Goal: Task Accomplishment & Management: Complete application form

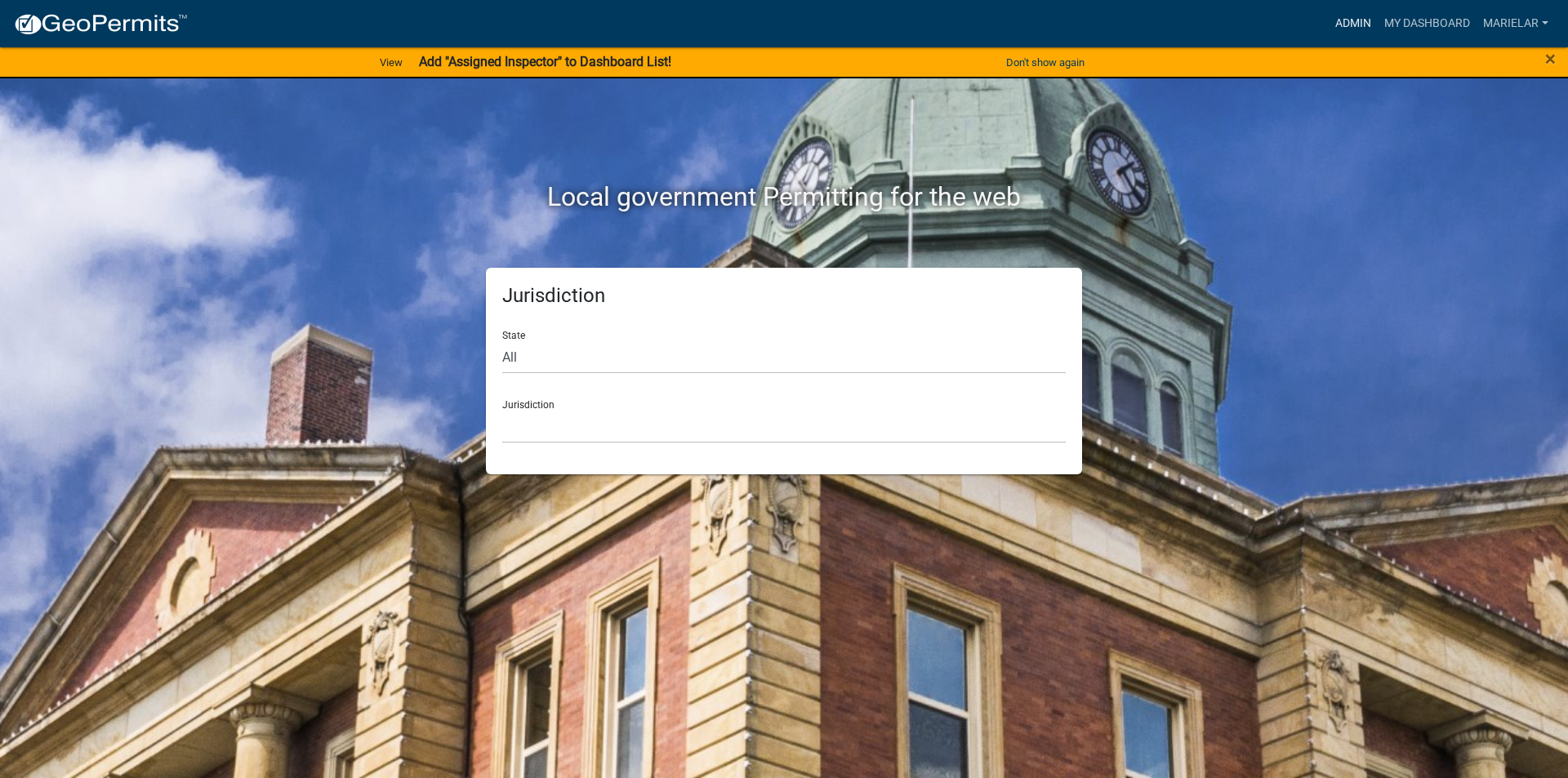
click at [1369, 23] on link "Admin" at bounding box center [1353, 23] width 49 height 31
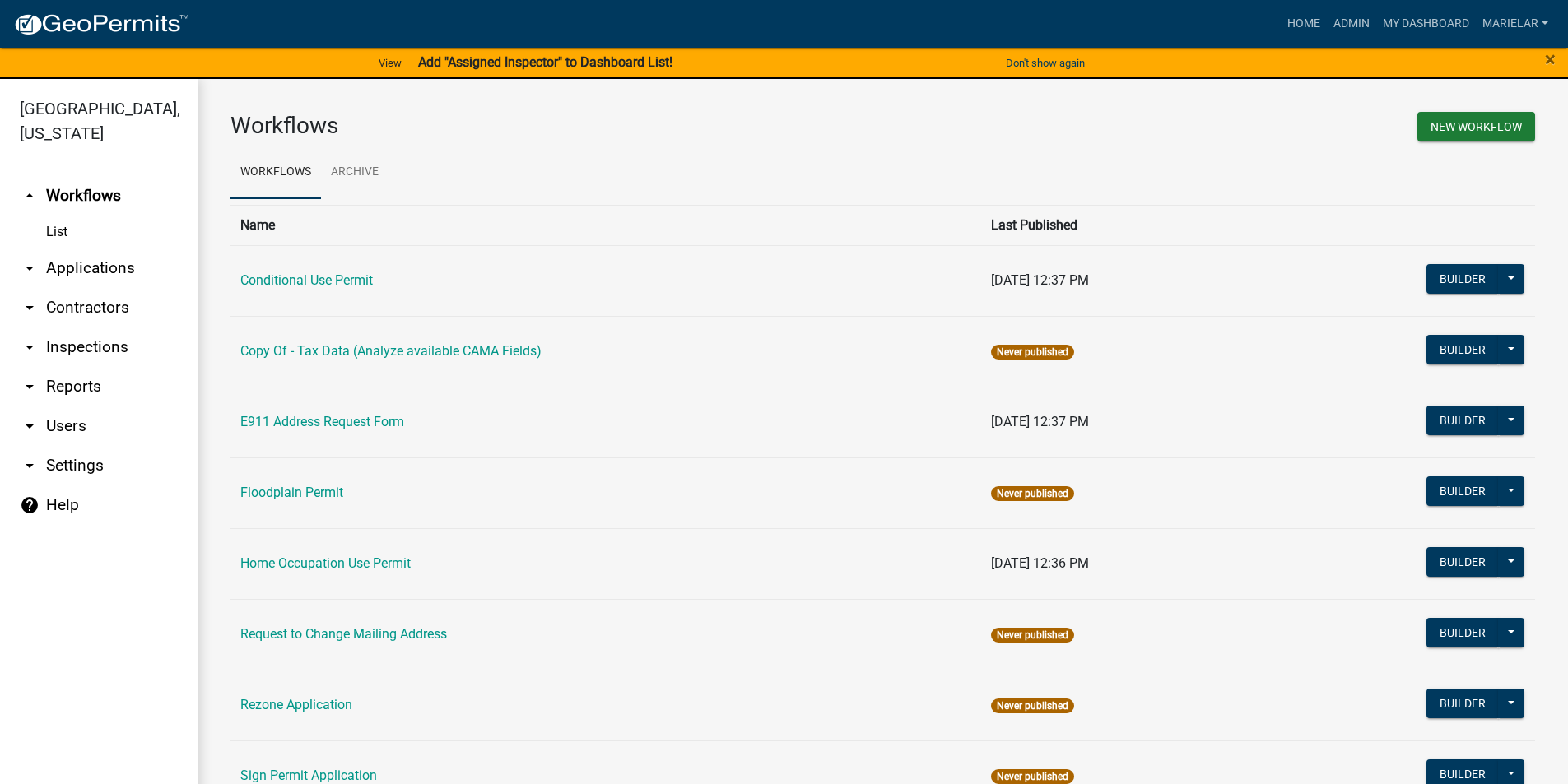
click at [29, 258] on icon "arrow_drop_down" at bounding box center [29, 267] width 20 height 20
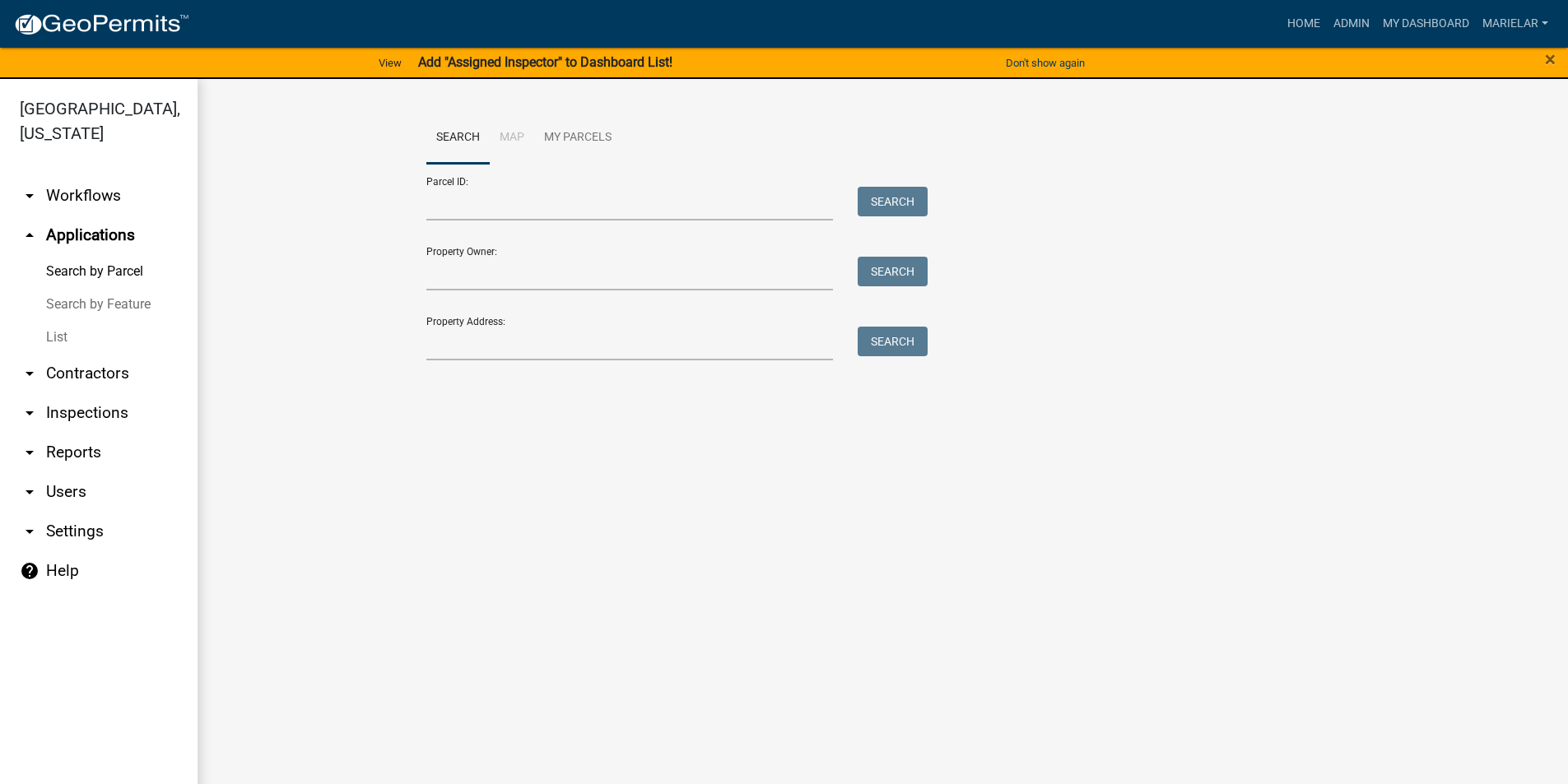
click at [56, 321] on link "List" at bounding box center [99, 337] width 198 height 33
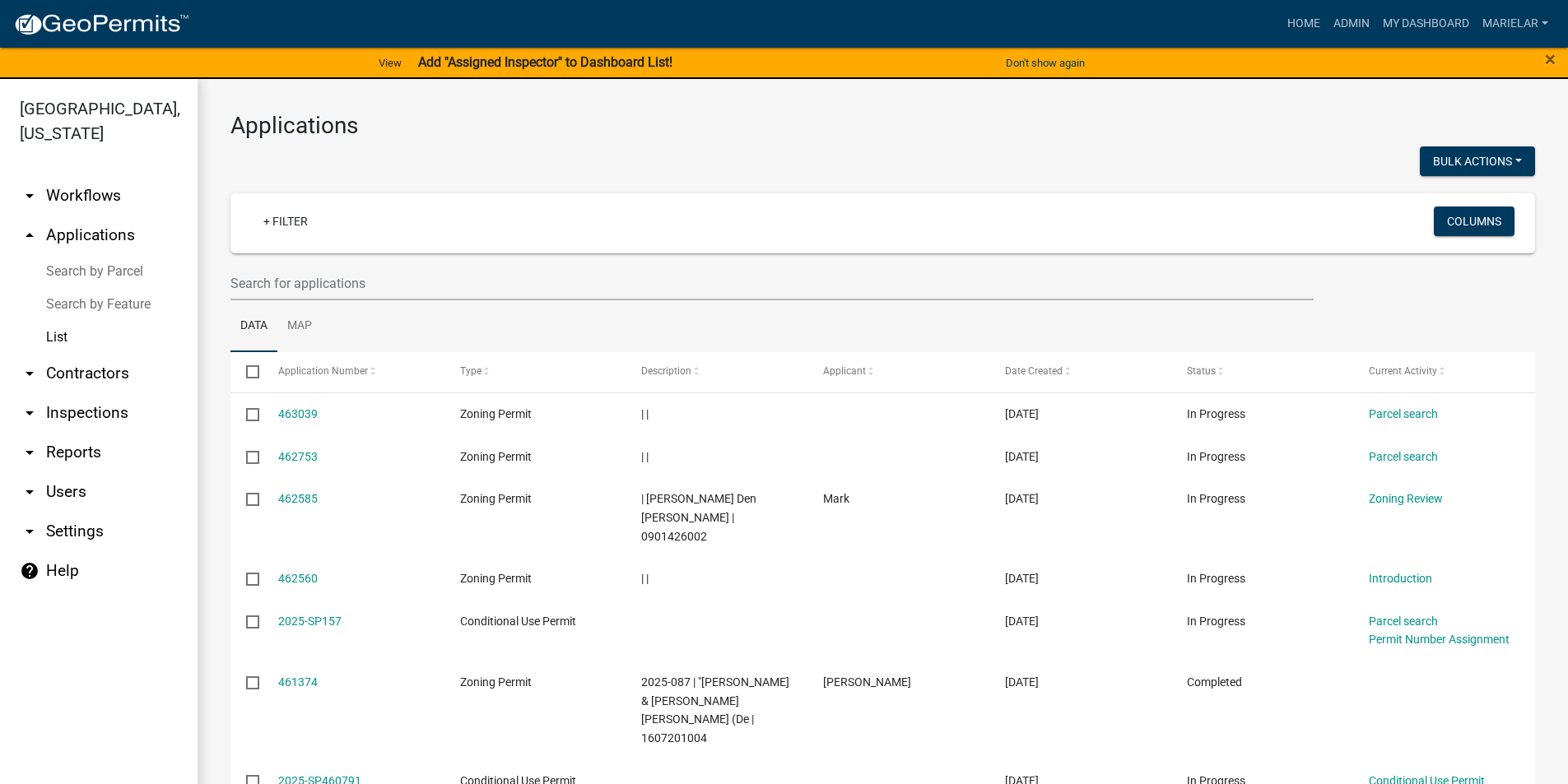
click at [687, 152] on div at bounding box center [551, 164] width 665 height 34
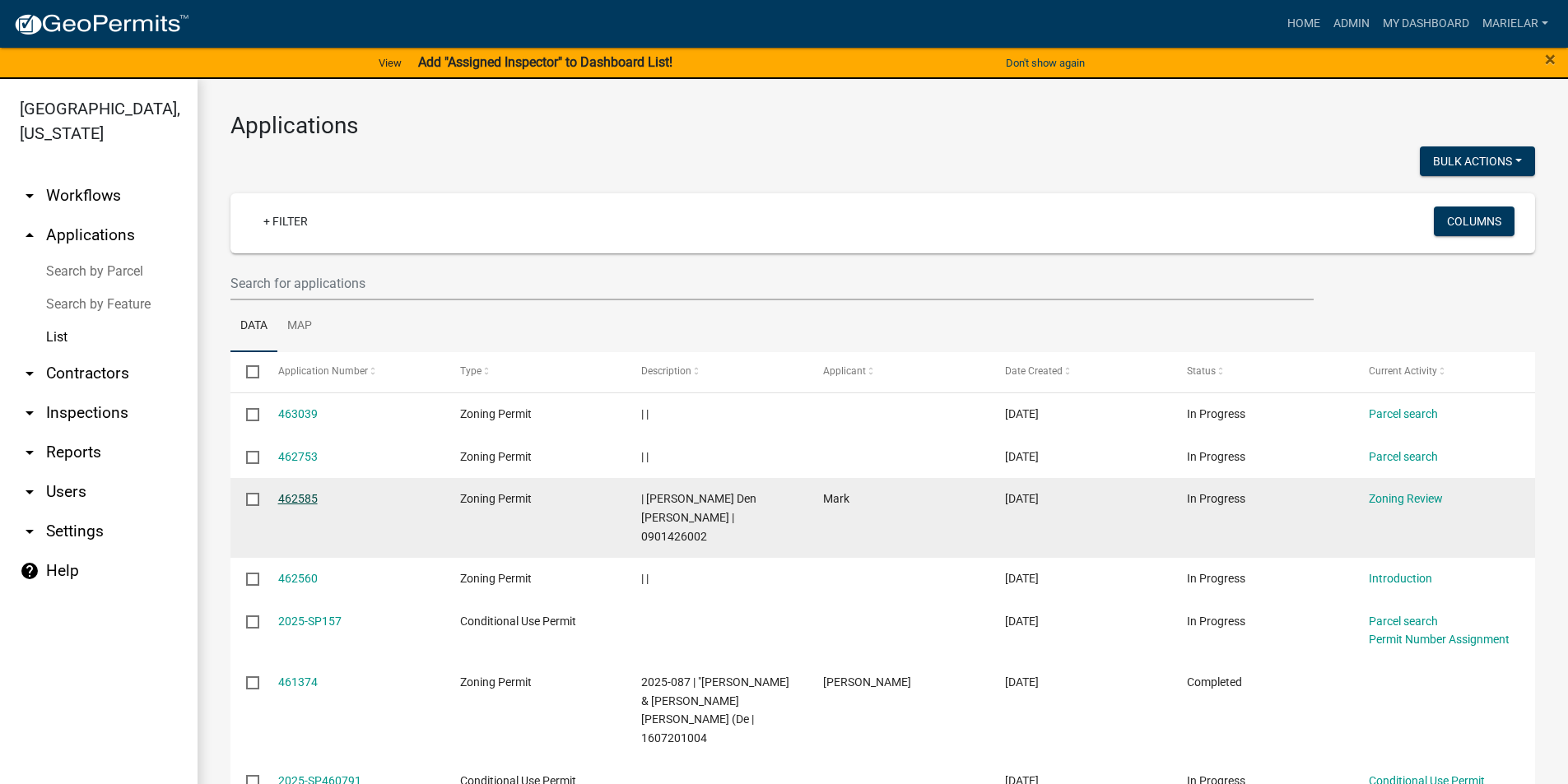
click at [311, 492] on link "462585" at bounding box center [298, 499] width 40 height 13
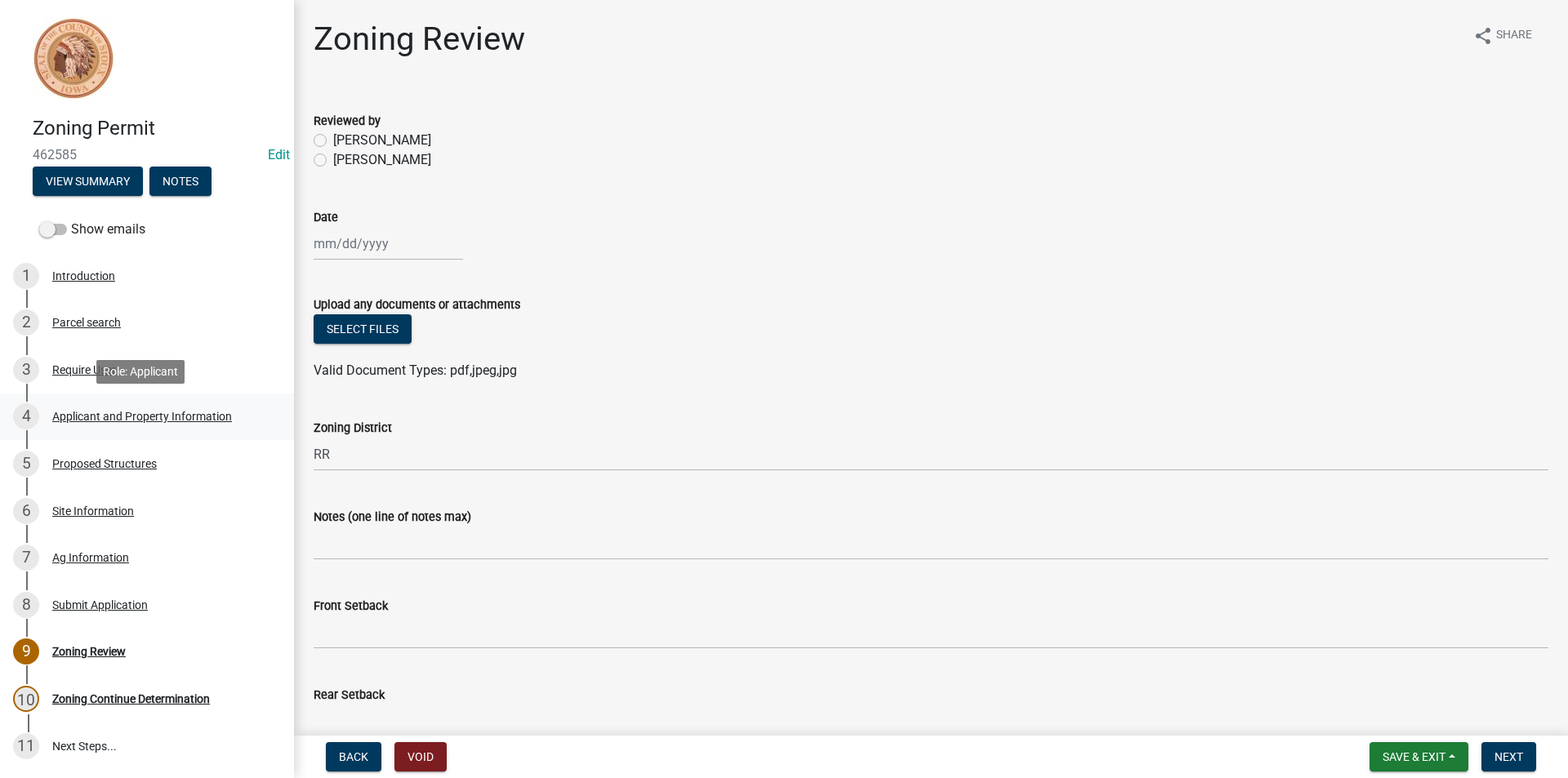
click at [199, 414] on div "Applicant and Property Information" at bounding box center [142, 417] width 179 height 11
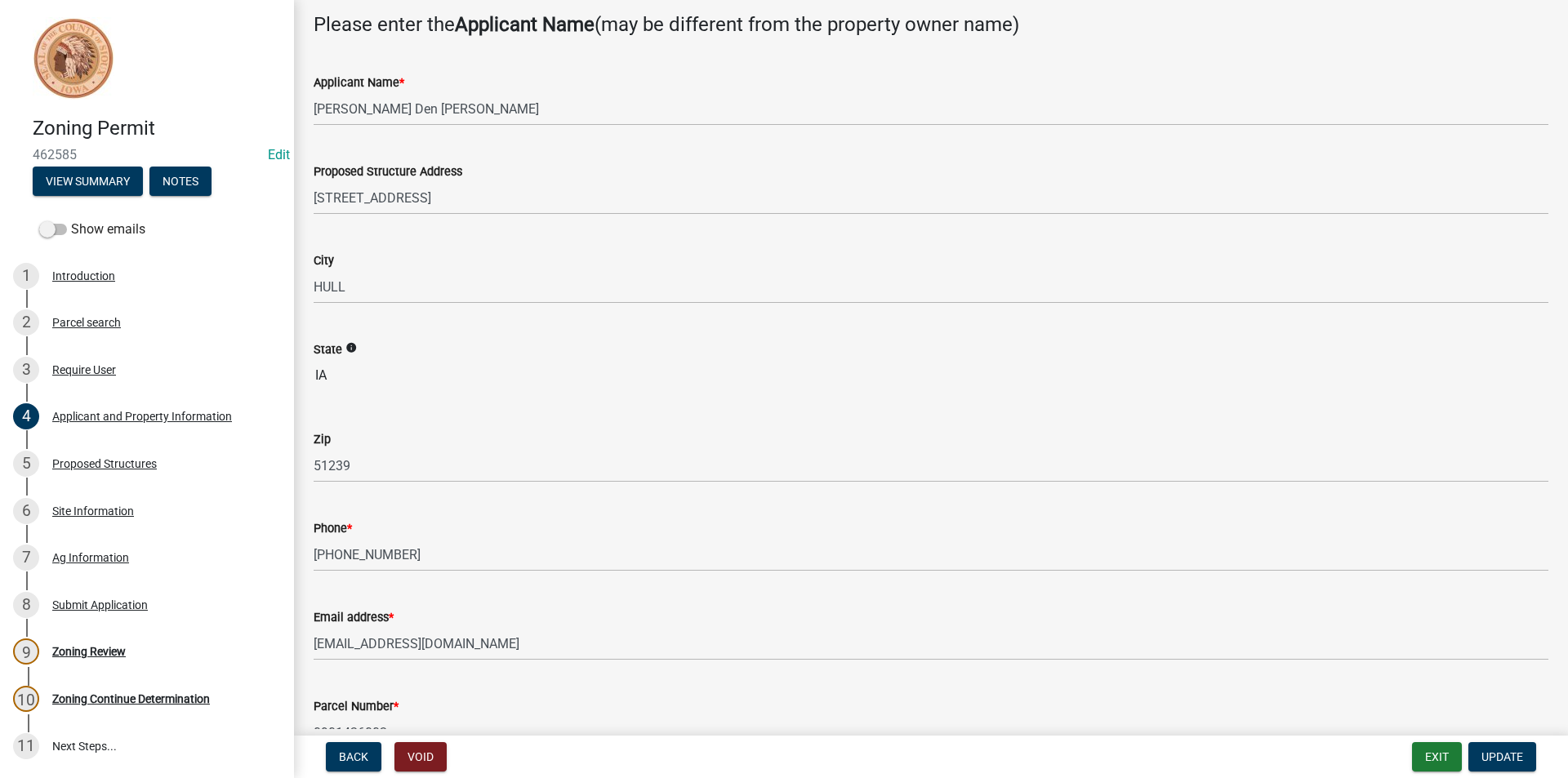
scroll to position [163, 0]
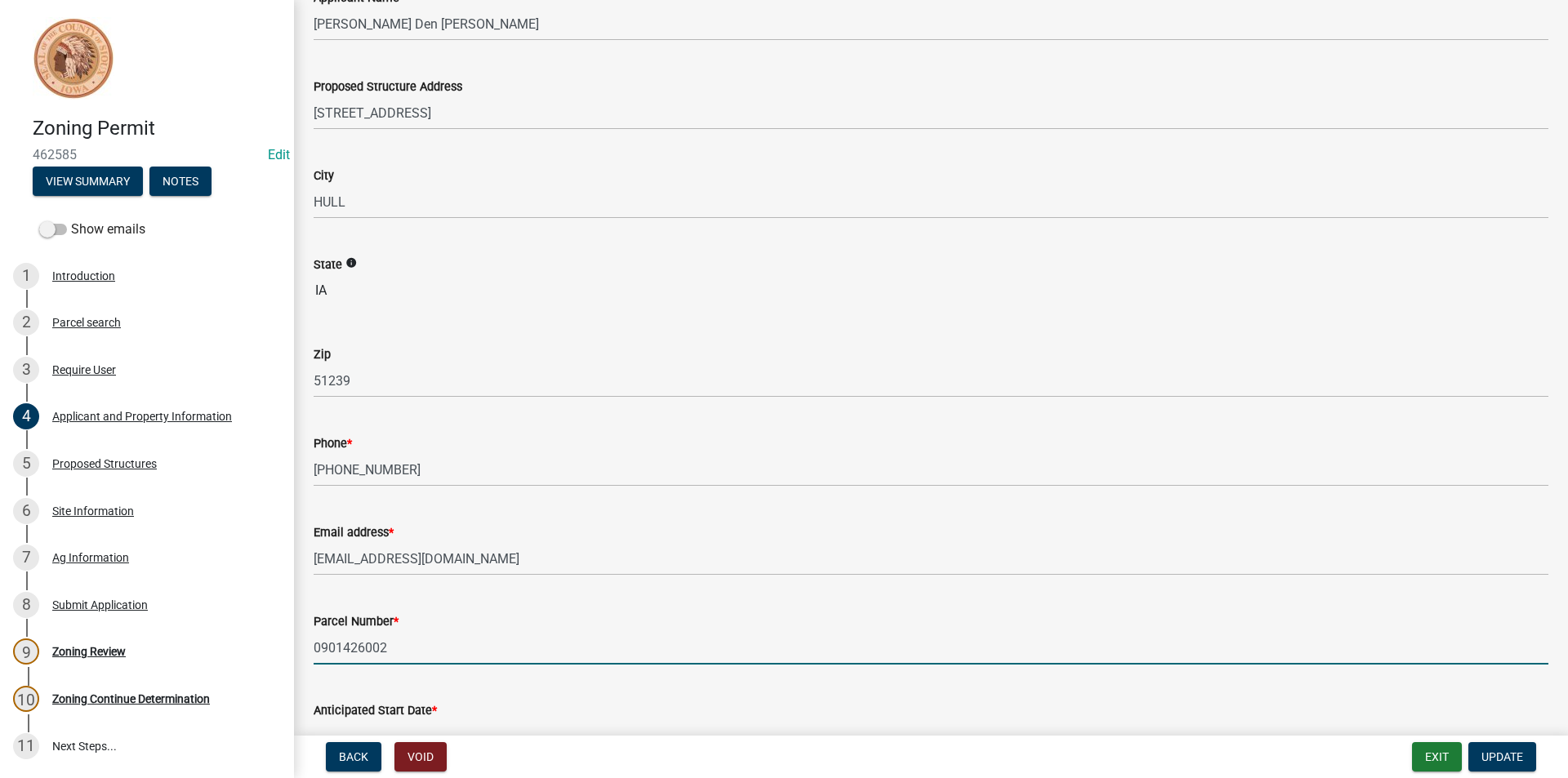
click at [375, 645] on input "0901426002" at bounding box center [931, 648] width 1234 height 34
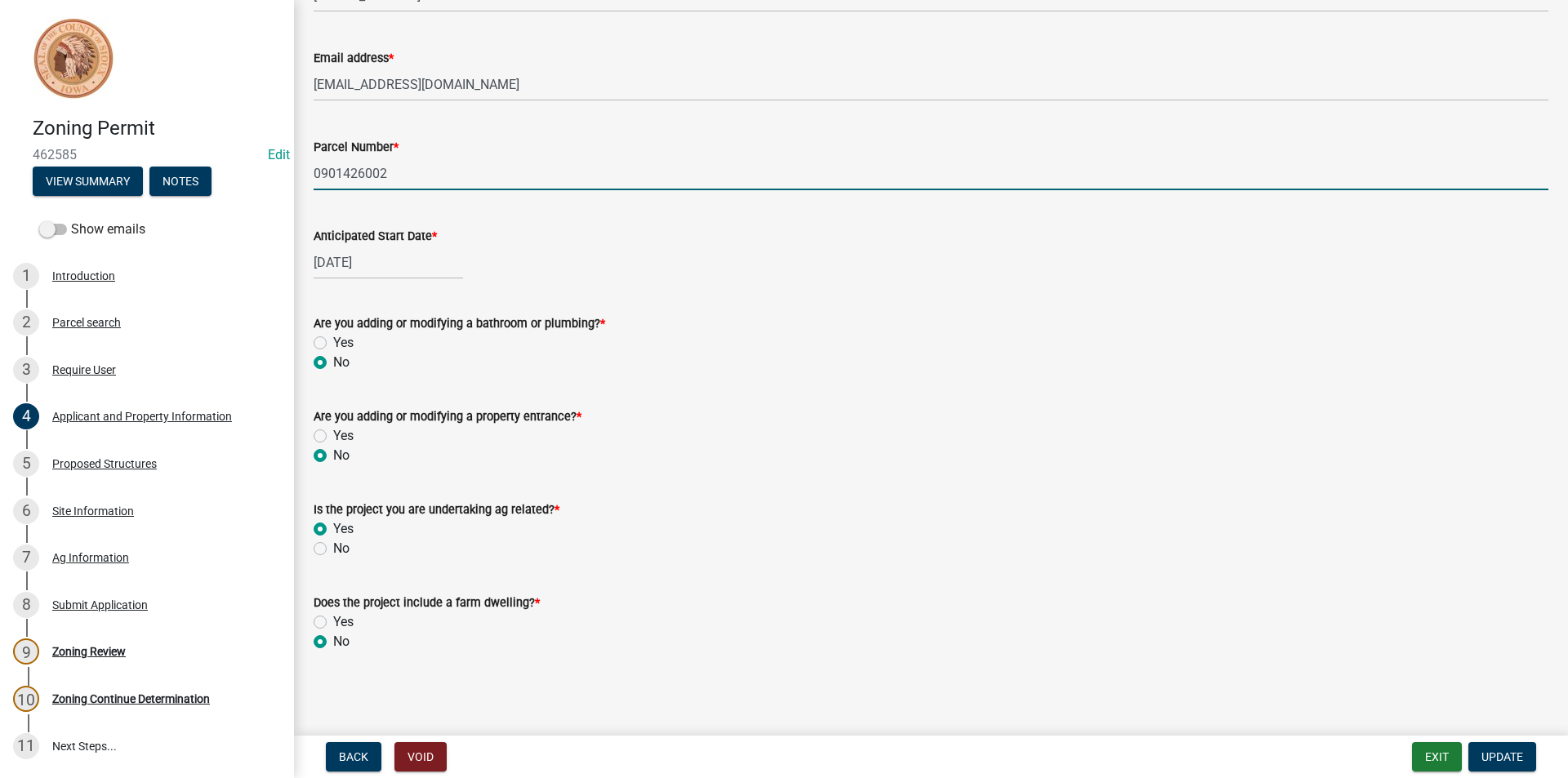
scroll to position [638, 0]
click at [149, 463] on div "Proposed Structures" at bounding box center [105, 463] width 105 height 11
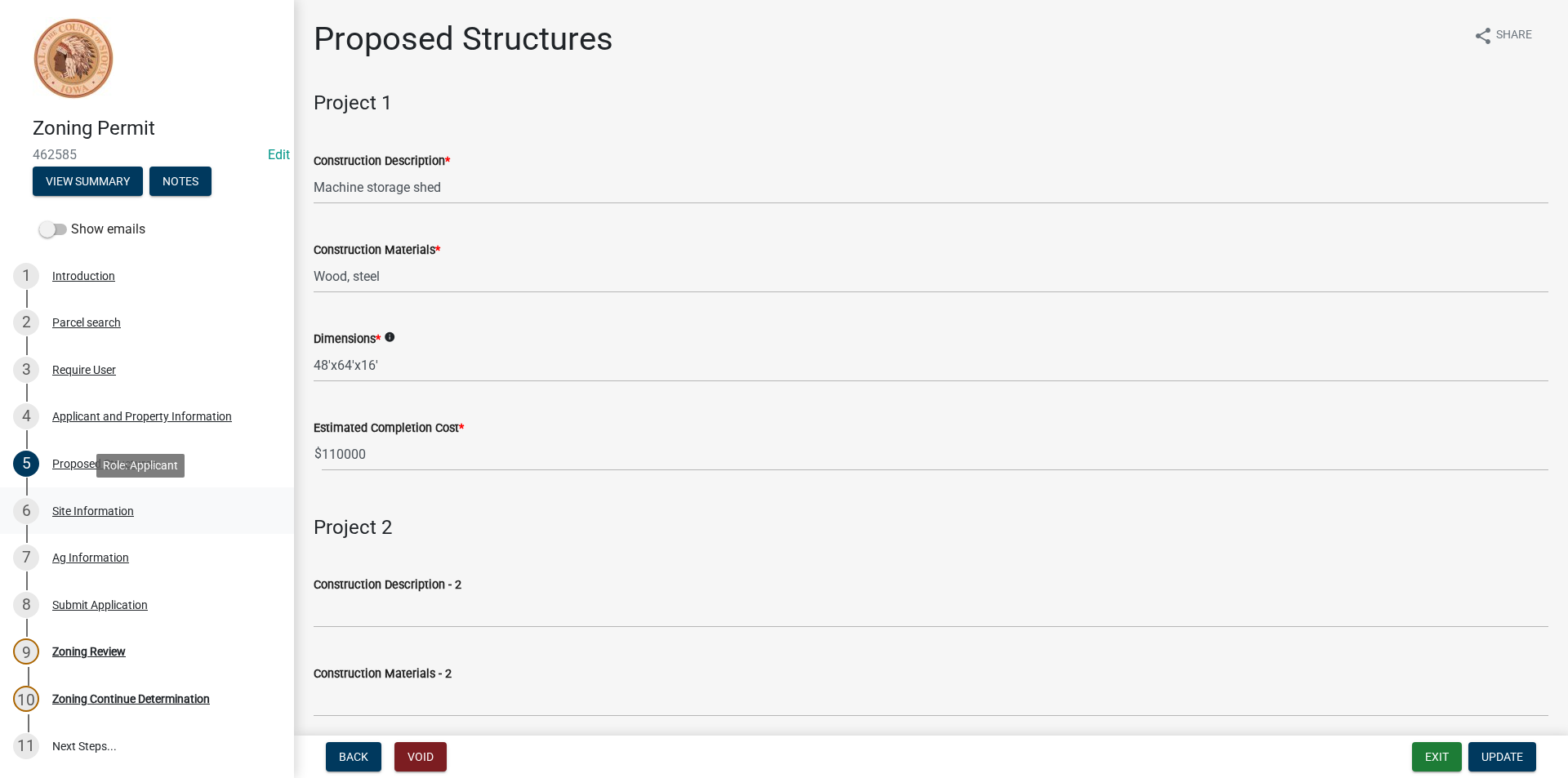
click at [111, 505] on div "Site Information" at bounding box center [93, 511] width 81 height 11
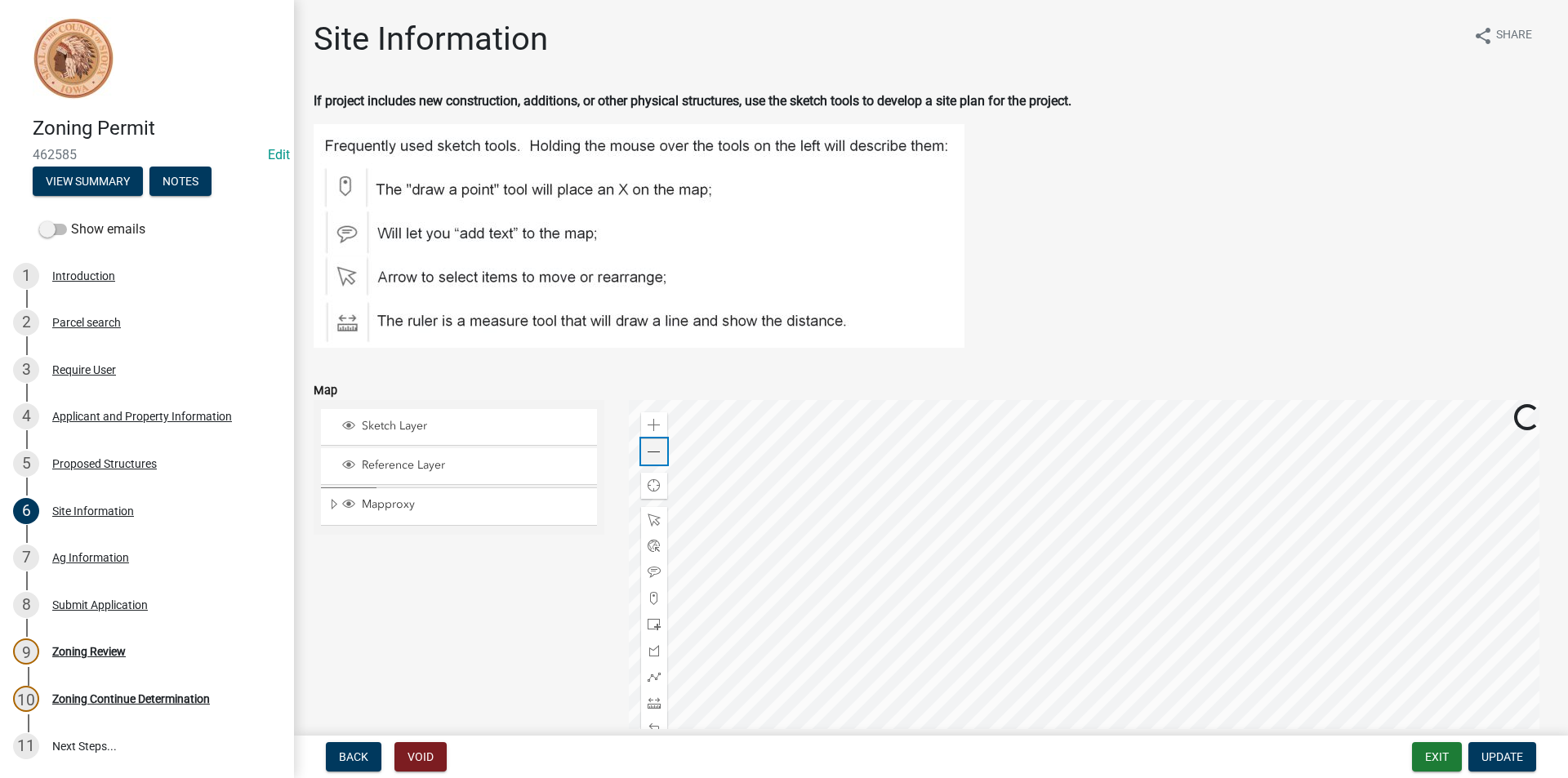
click at [654, 457] on span at bounding box center [654, 452] width 13 height 13
click at [117, 554] on div "Ag Information" at bounding box center [91, 558] width 77 height 11
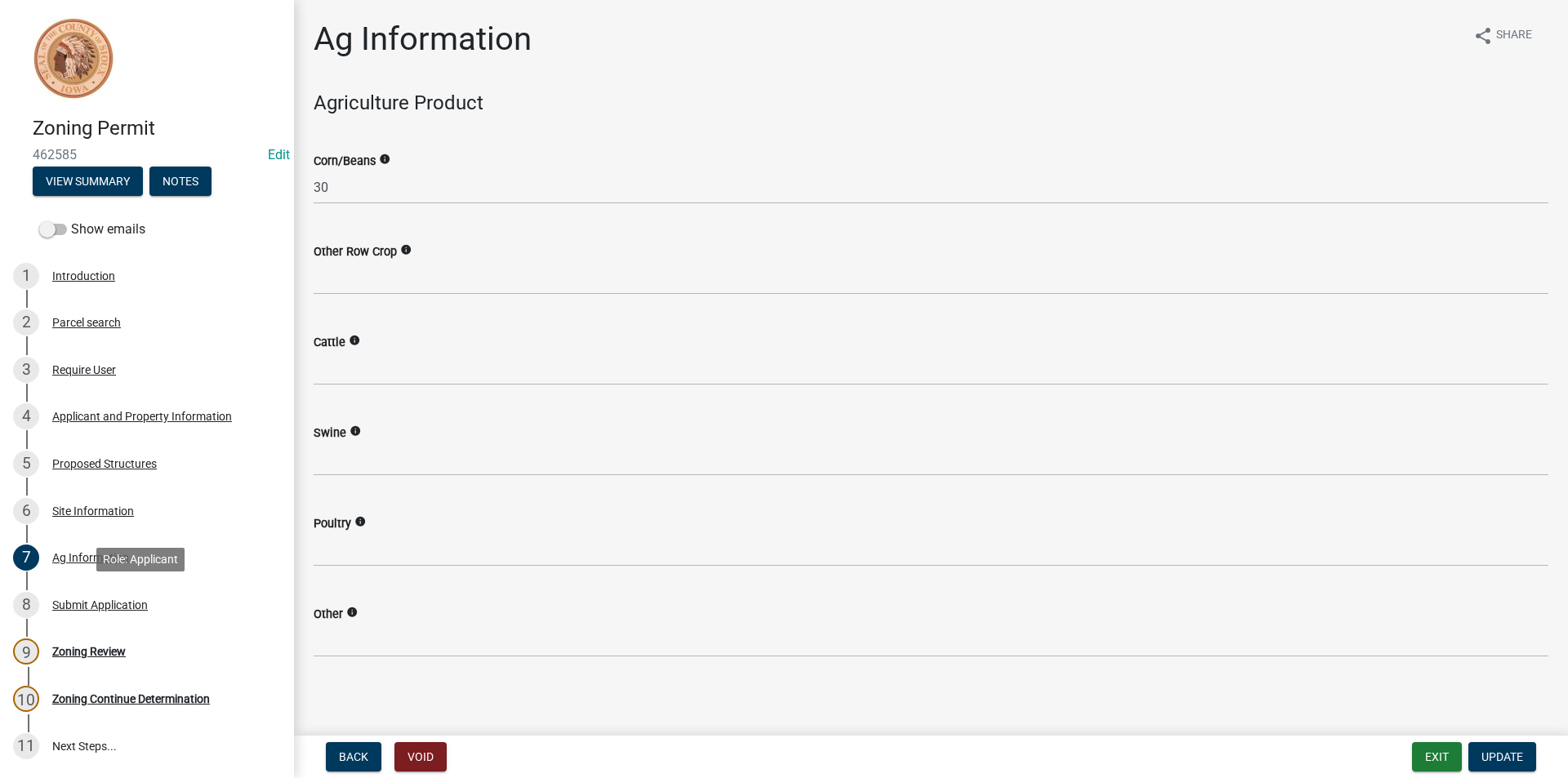
click at [85, 617] on div "8 Submit Application" at bounding box center [140, 605] width 255 height 26
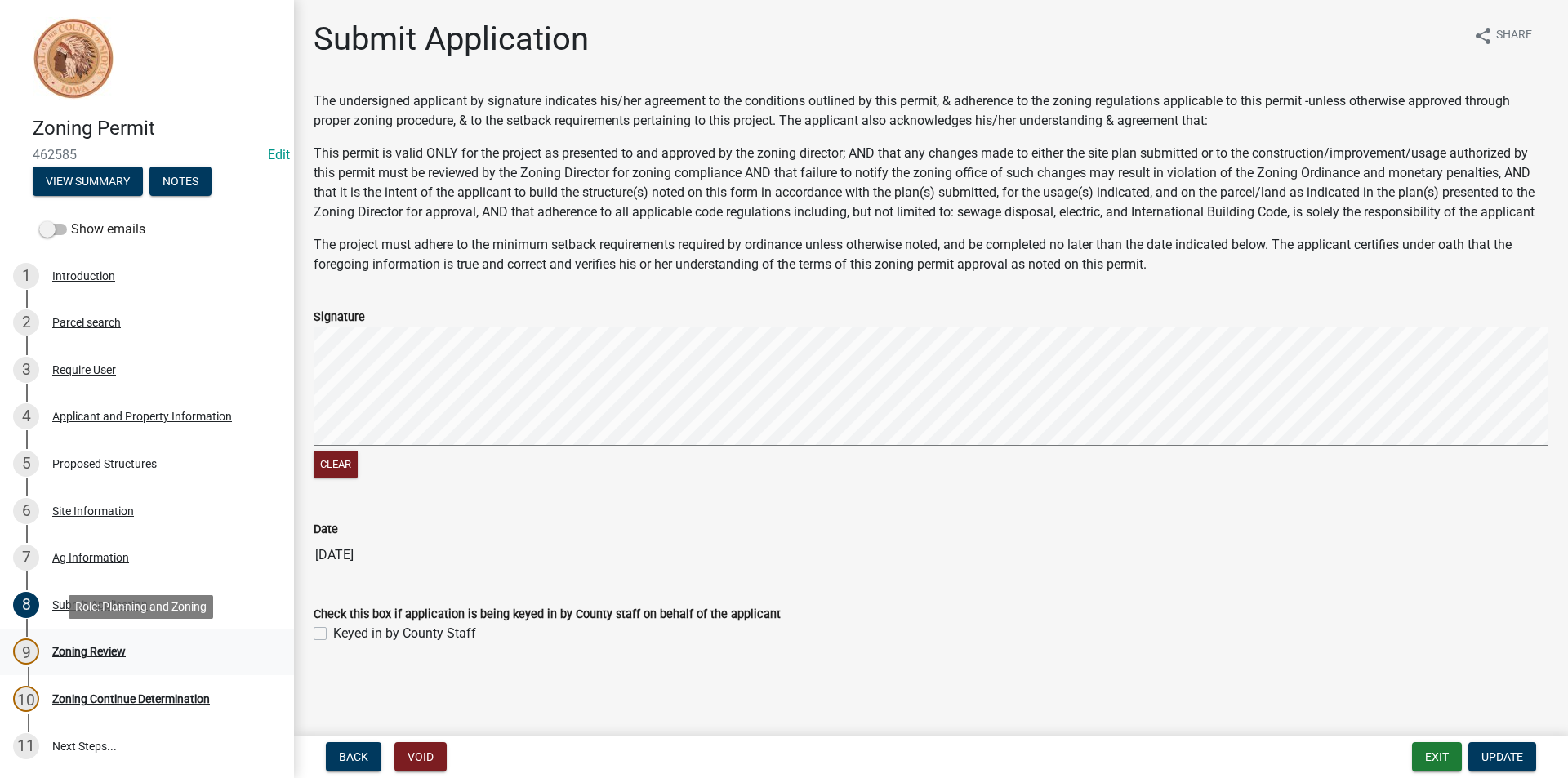
click at [98, 657] on div "Zoning Review" at bounding box center [89, 651] width 74 height 11
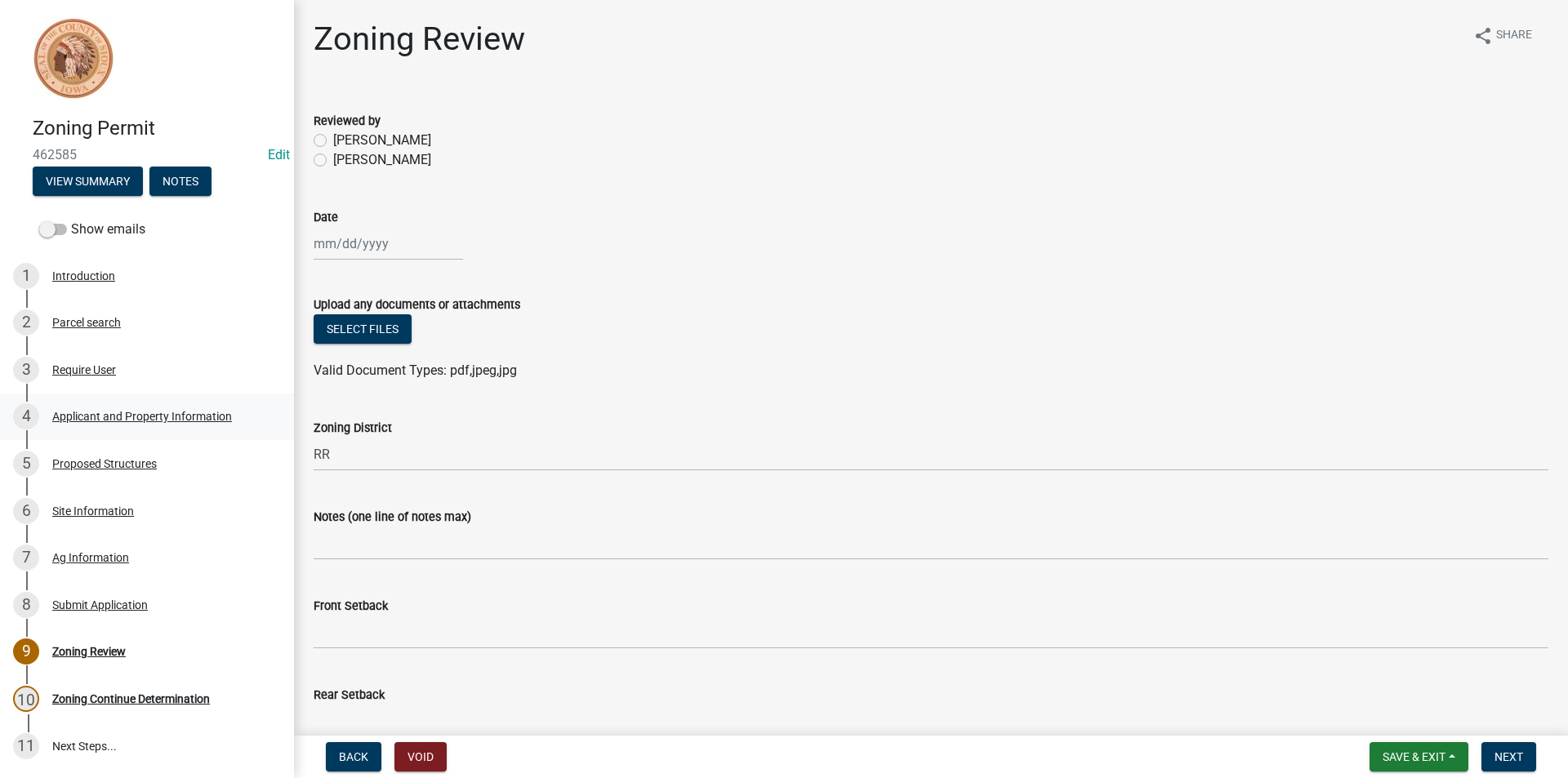
click at [188, 421] on div "Applicant and Property Information" at bounding box center [142, 417] width 179 height 11
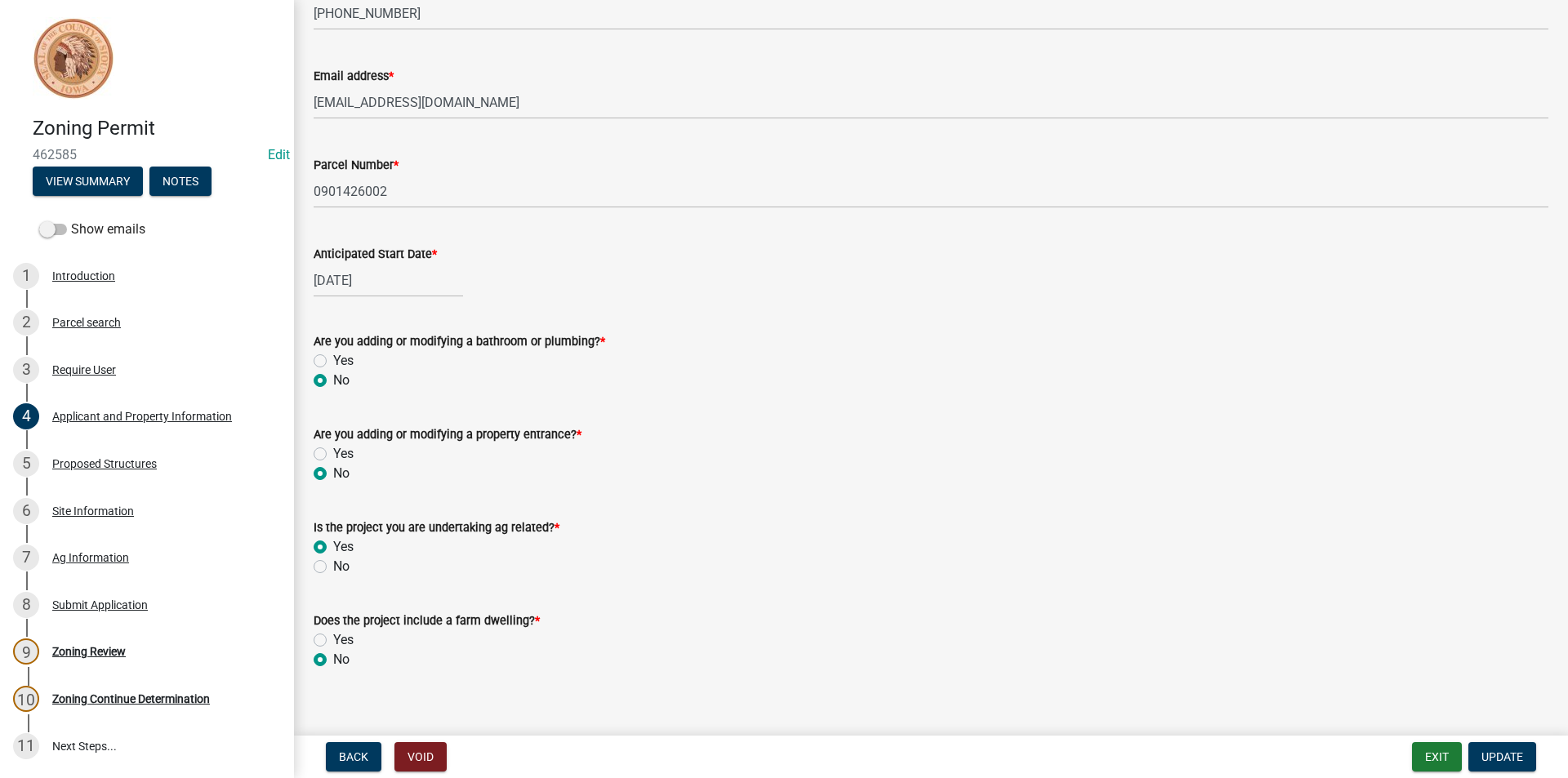
scroll to position [638, 0]
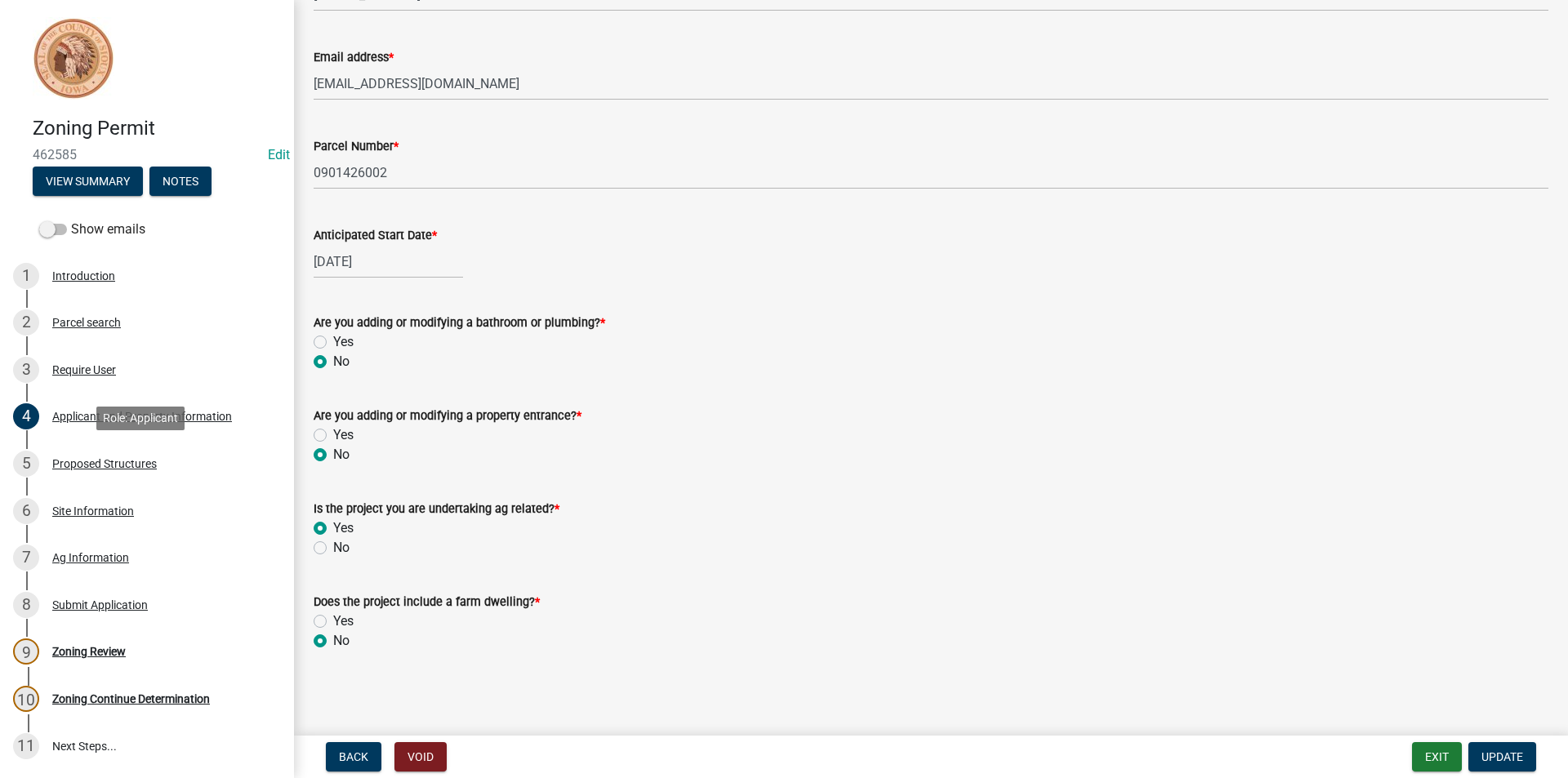
click at [126, 470] on div "5 Proposed Structures" at bounding box center [140, 463] width 255 height 26
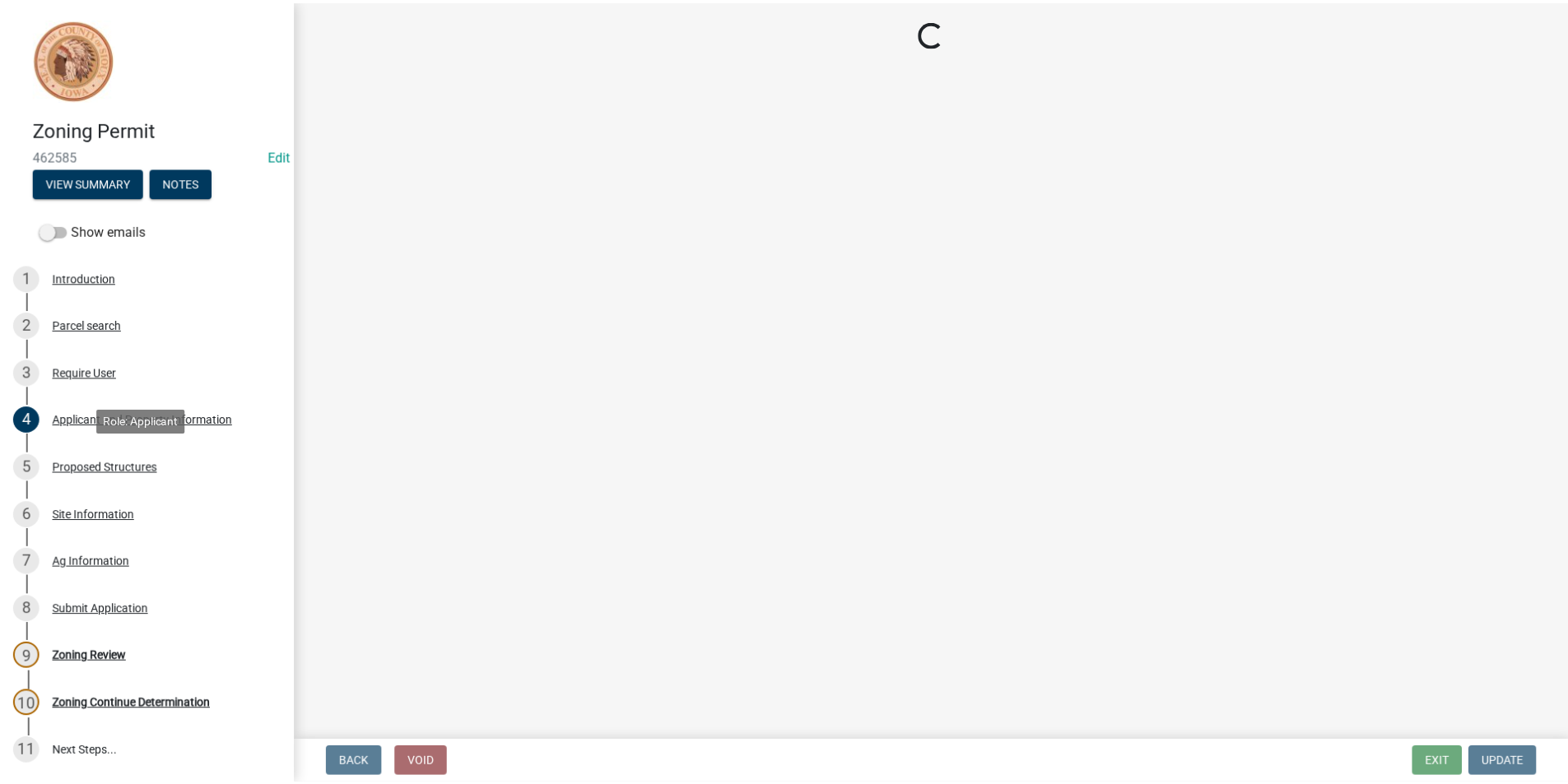
scroll to position [0, 0]
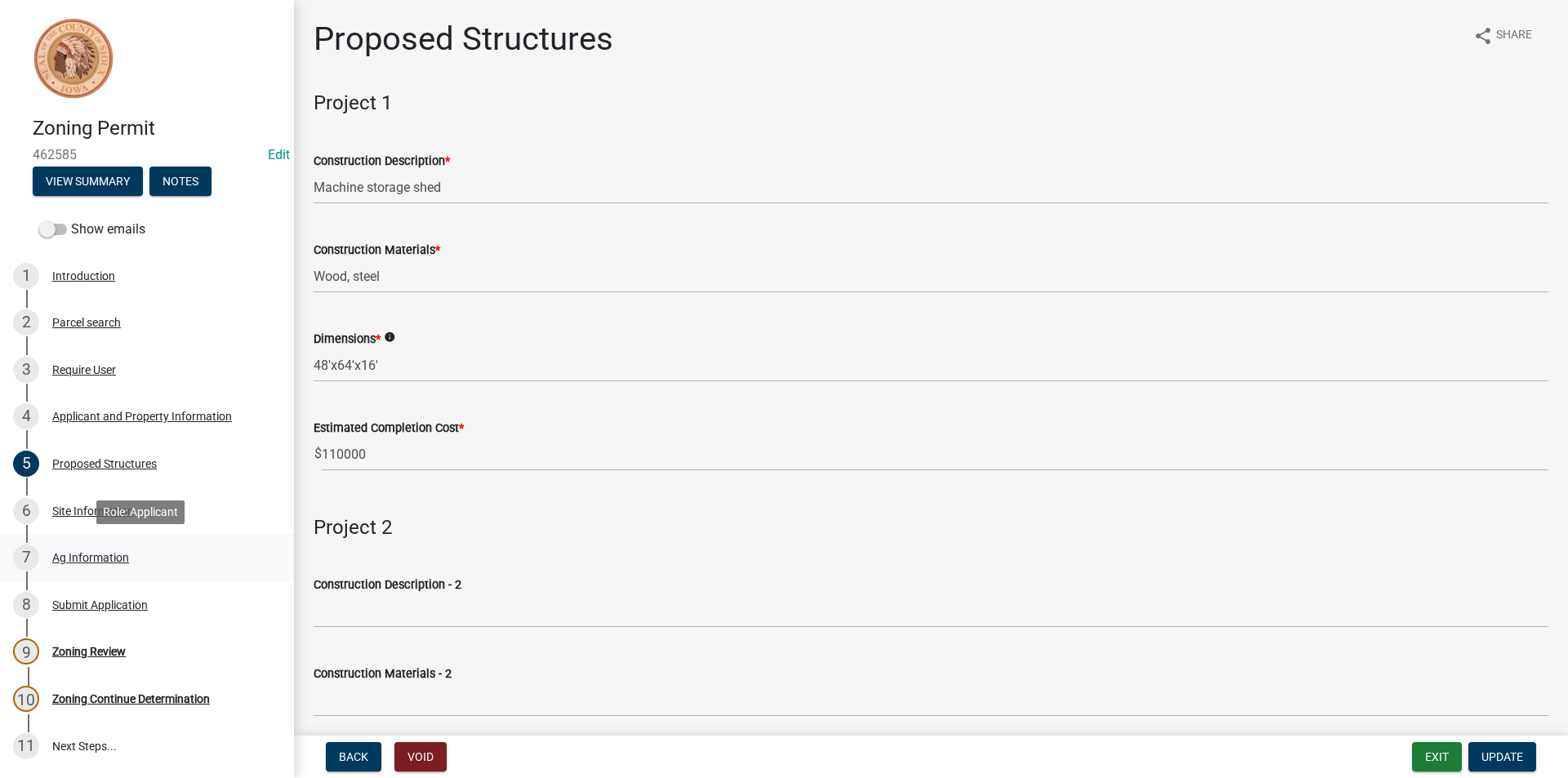
click at [86, 566] on div "7 Ag Information" at bounding box center [140, 558] width 255 height 26
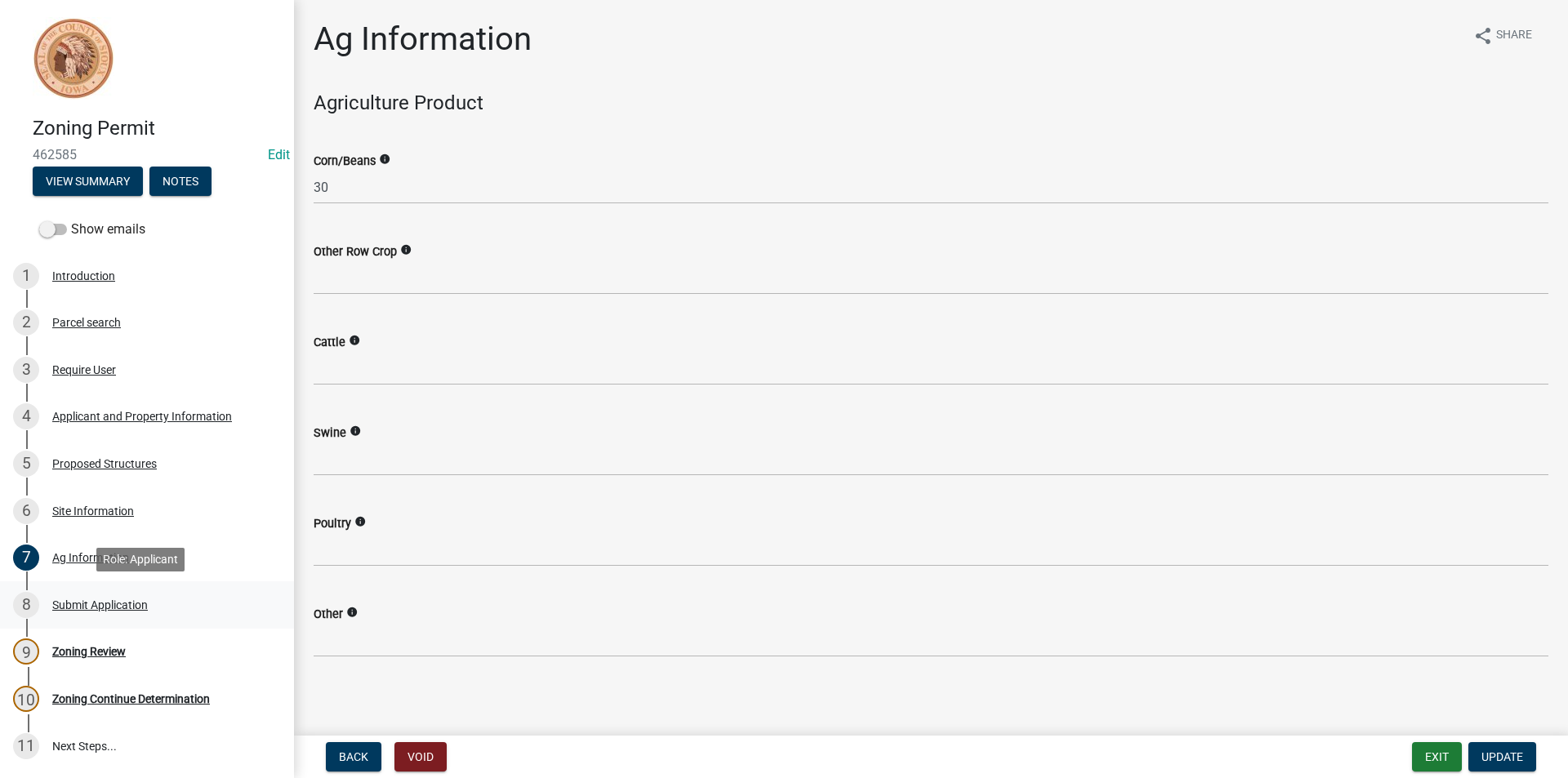
click at [126, 612] on div "8 Submit Application" at bounding box center [140, 605] width 255 height 26
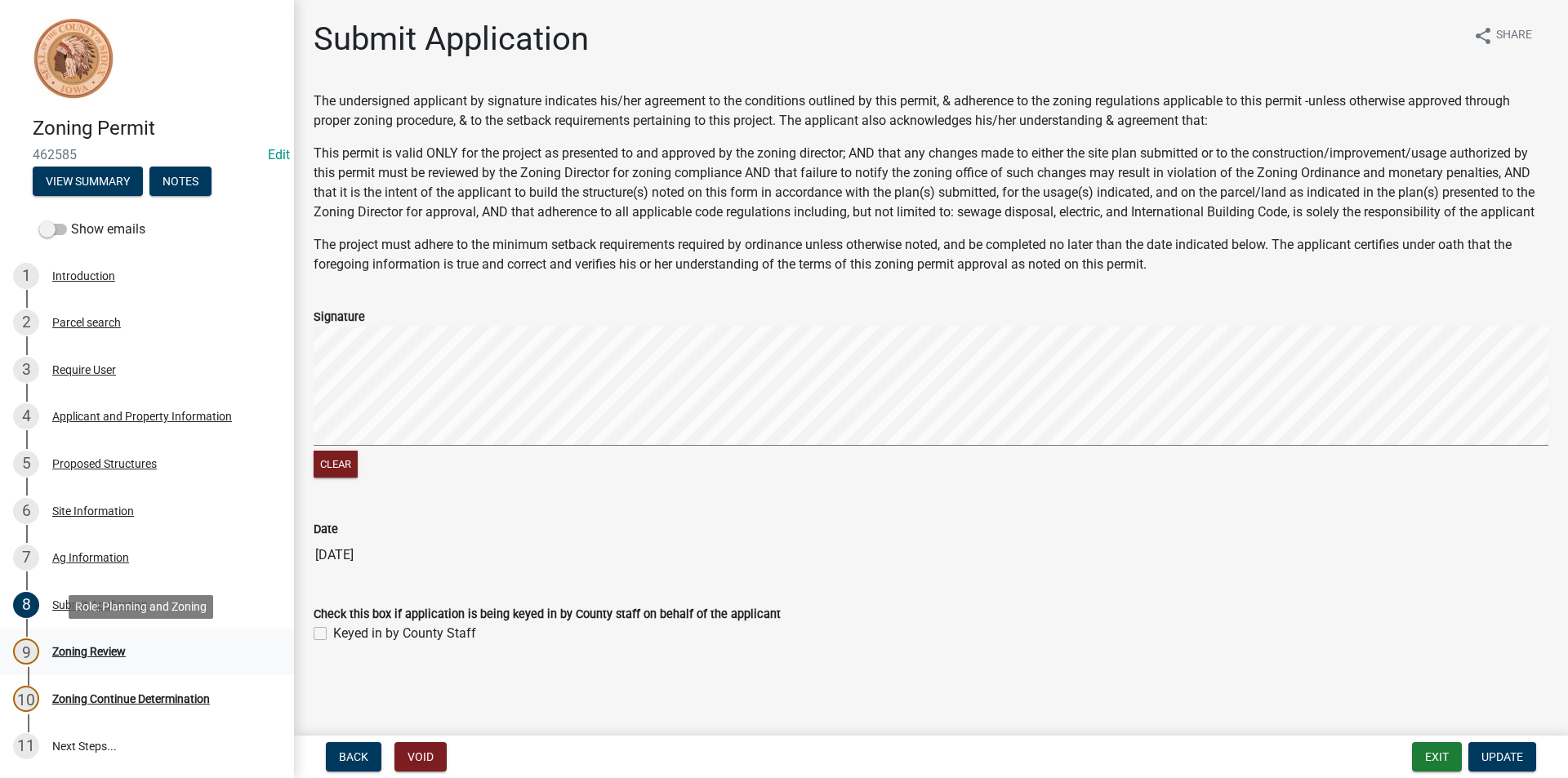
click at [112, 647] on div "Zoning Review" at bounding box center [89, 651] width 74 height 11
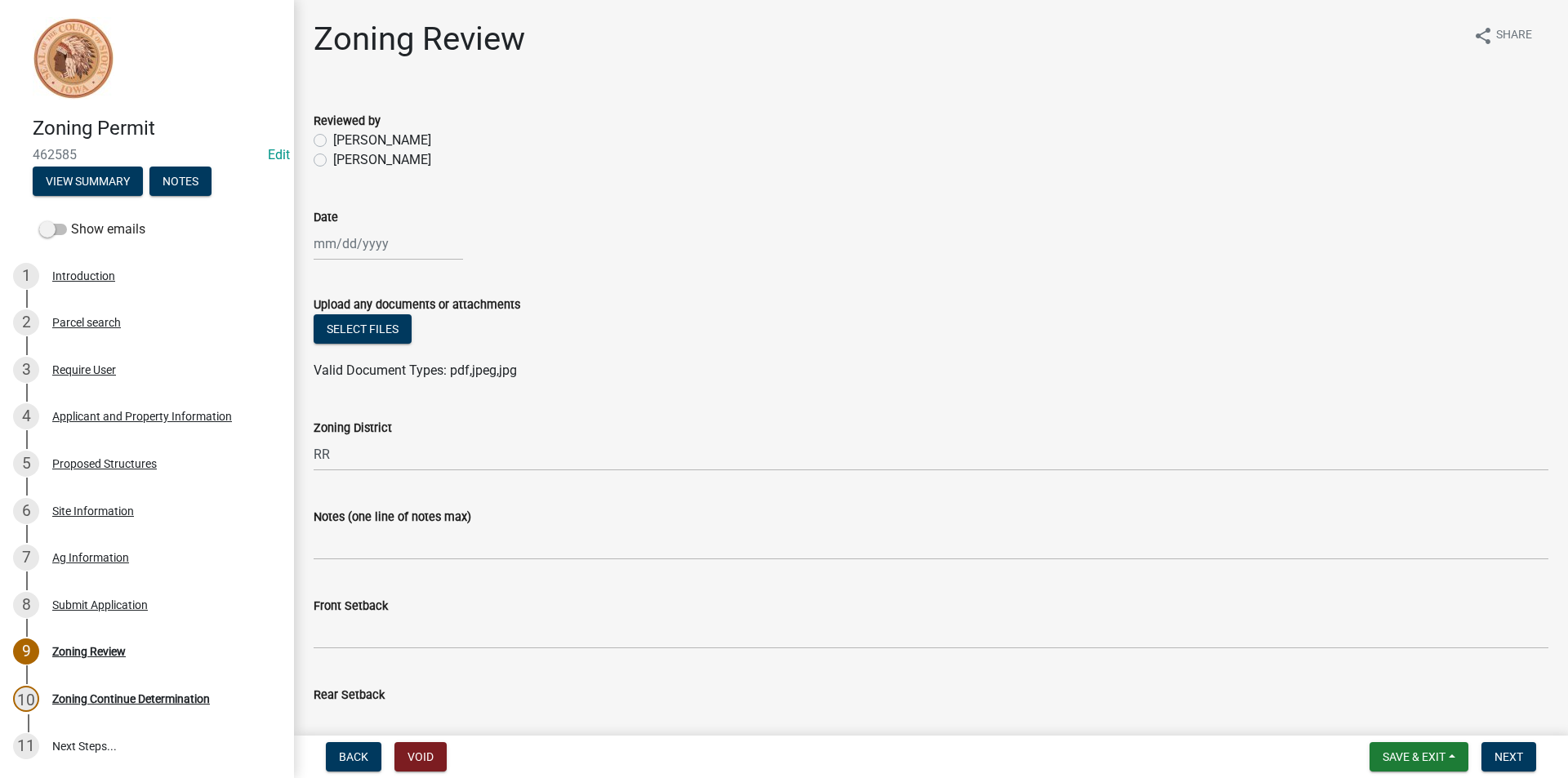
click at [328, 159] on div "Mariela Rodriguez" at bounding box center [931, 160] width 1234 height 20
click at [334, 161] on label "Mariela Rodriguez" at bounding box center [382, 160] width 98 height 20
click at [334, 161] on input "Mariela Rodriguez" at bounding box center [338, 155] width 10 height 10
radio input "true"
click at [377, 249] on div at bounding box center [389, 244] width 150 height 34
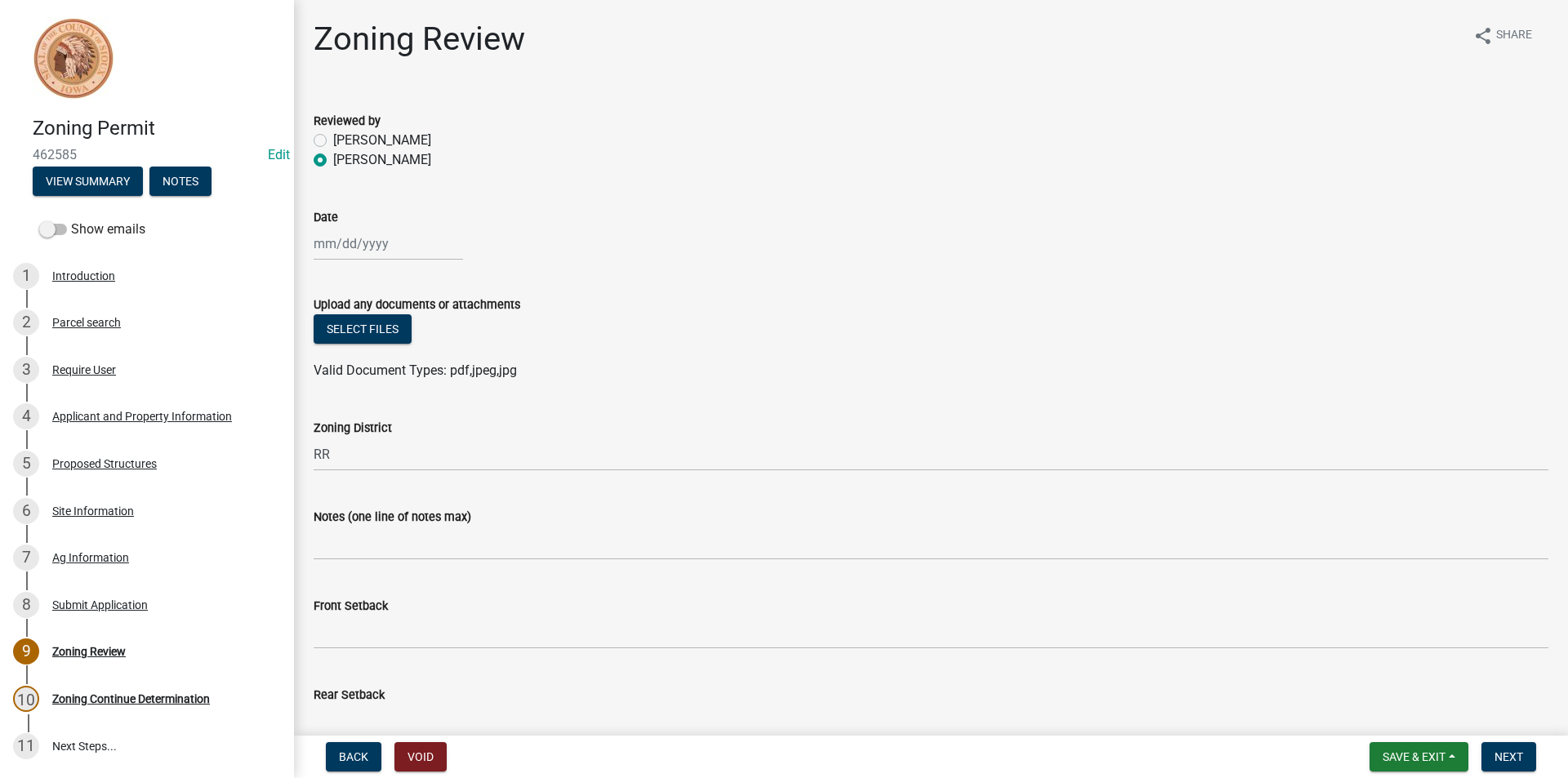
select select "8"
select select "2025"
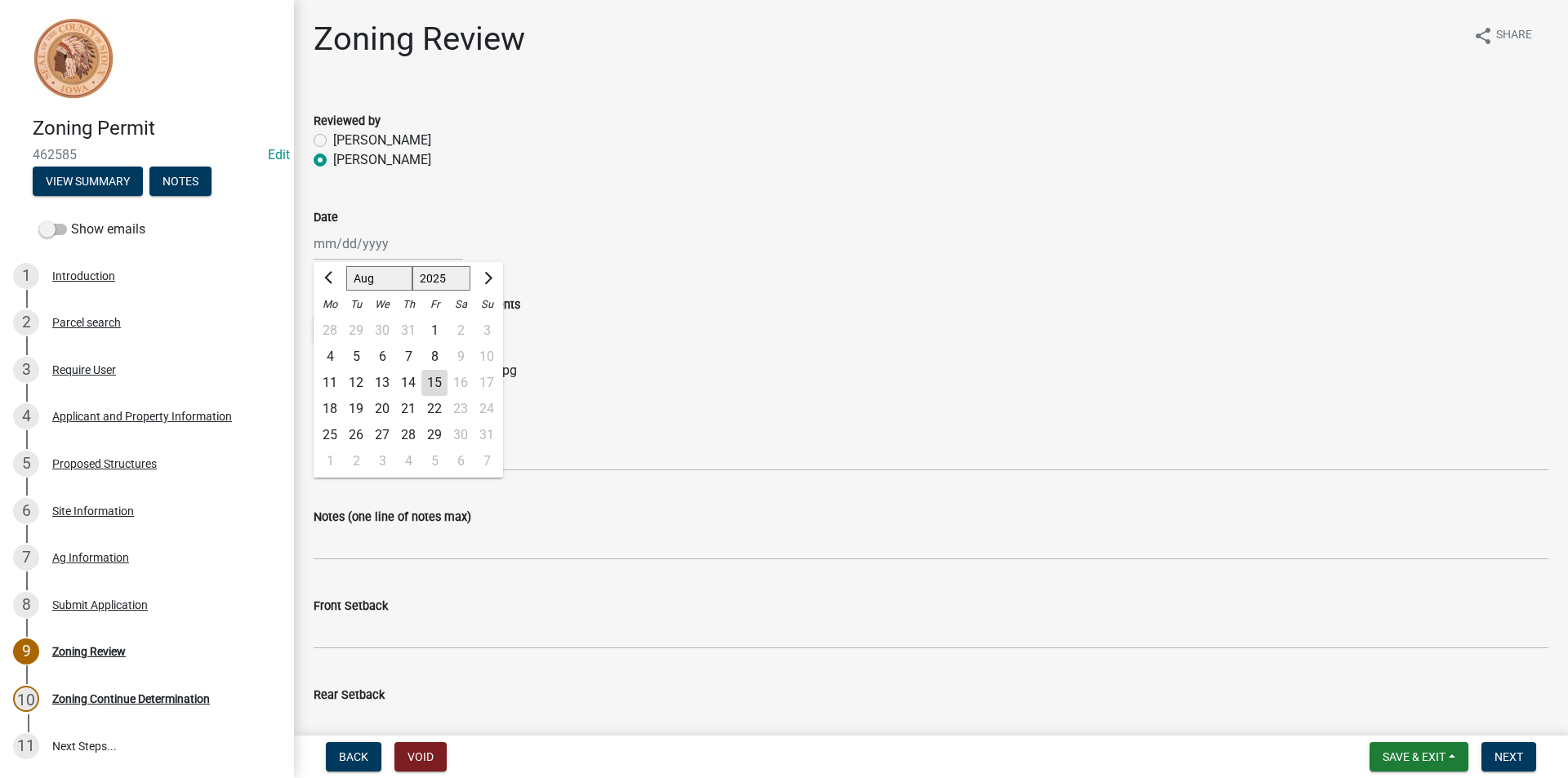
click at [442, 389] on div "15" at bounding box center [435, 383] width 26 height 26
type input "08/15/2025"
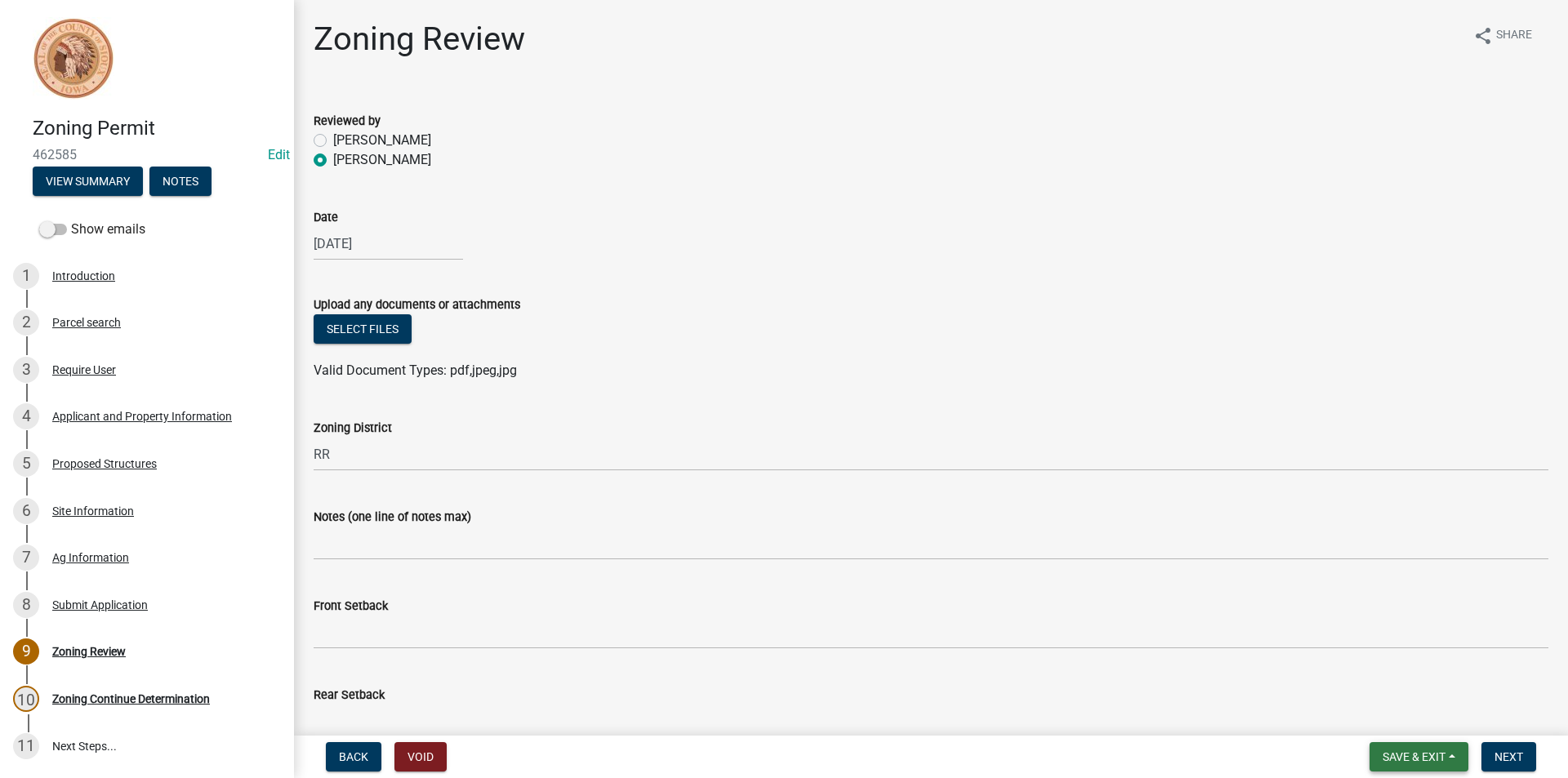
click at [1422, 756] on span "Save & Exit" at bounding box center [1414, 757] width 63 height 13
click at [1406, 723] on button "Save & Exit" at bounding box center [1404, 714] width 131 height 39
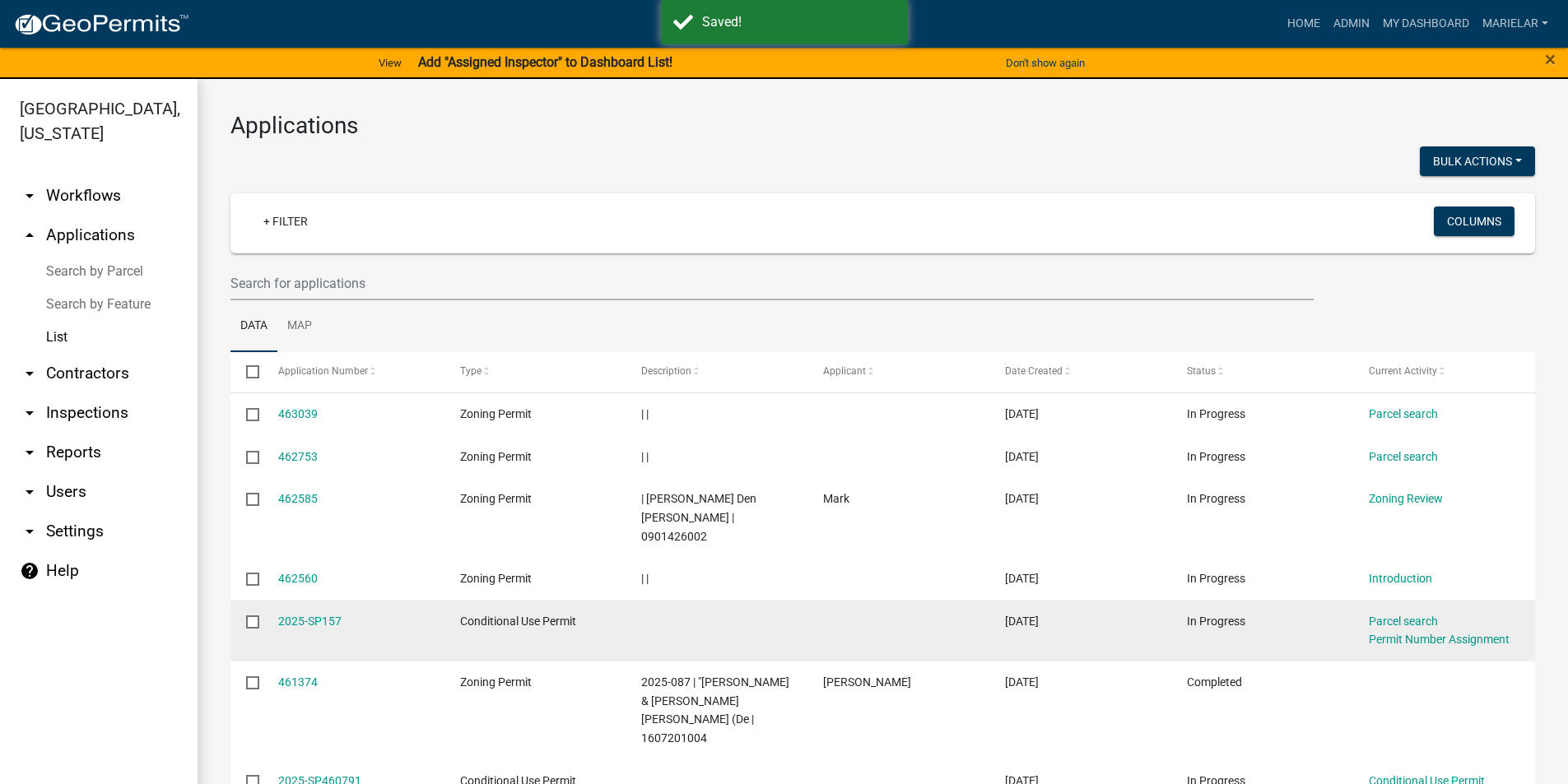
scroll to position [276, 0]
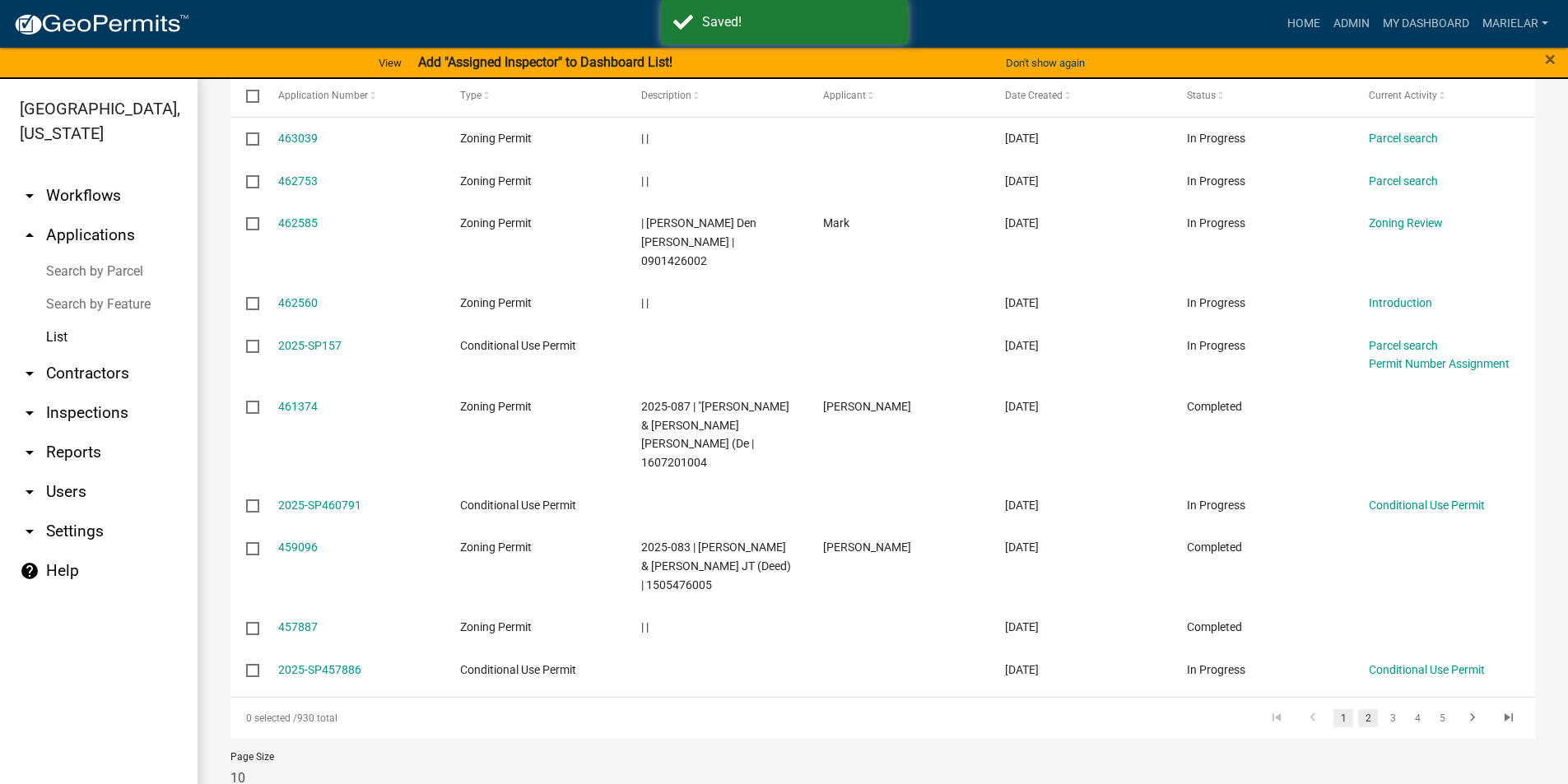
click at [1362, 709] on link "2" at bounding box center [1367, 717] width 20 height 18
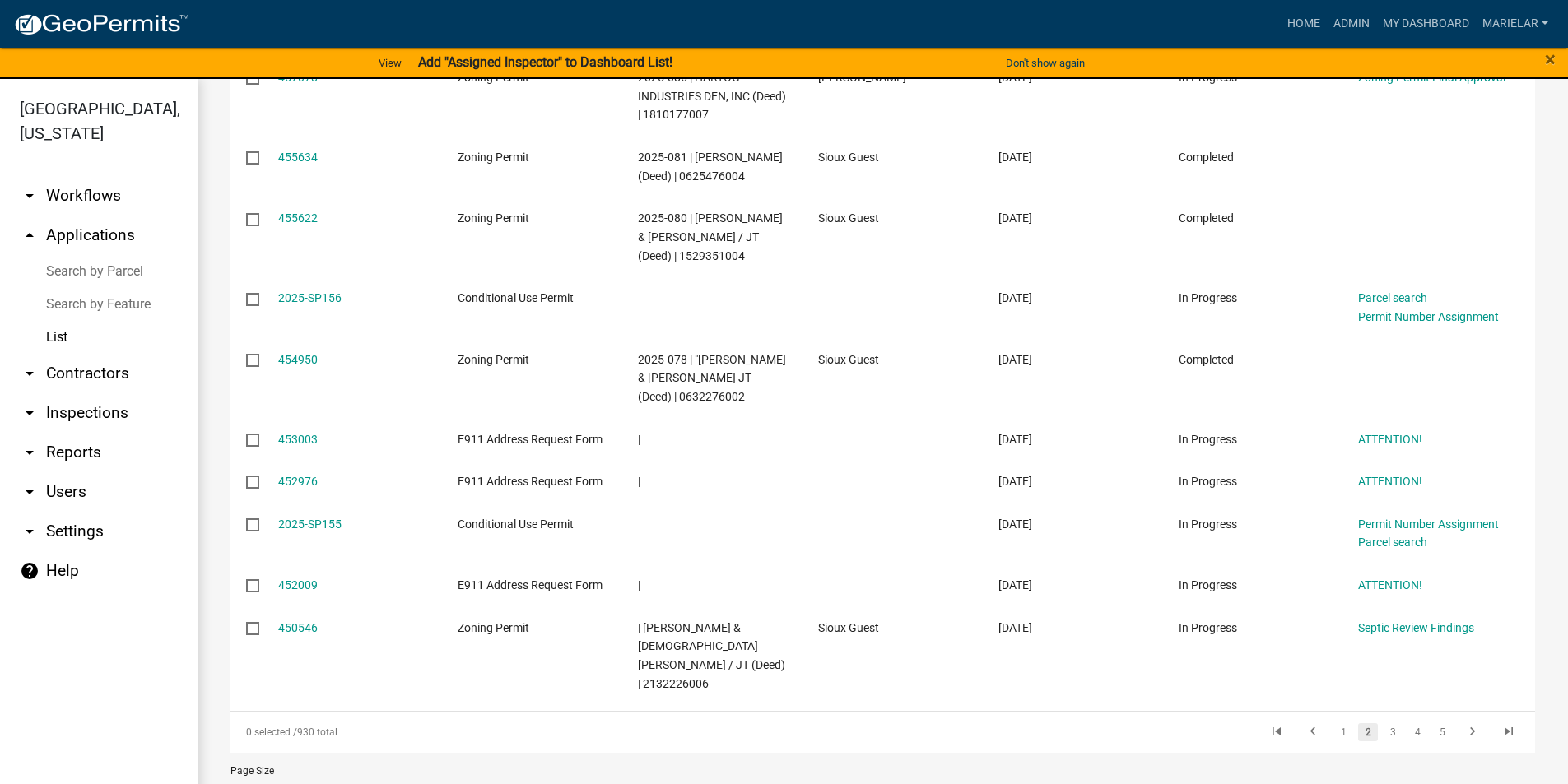
scroll to position [369, 0]
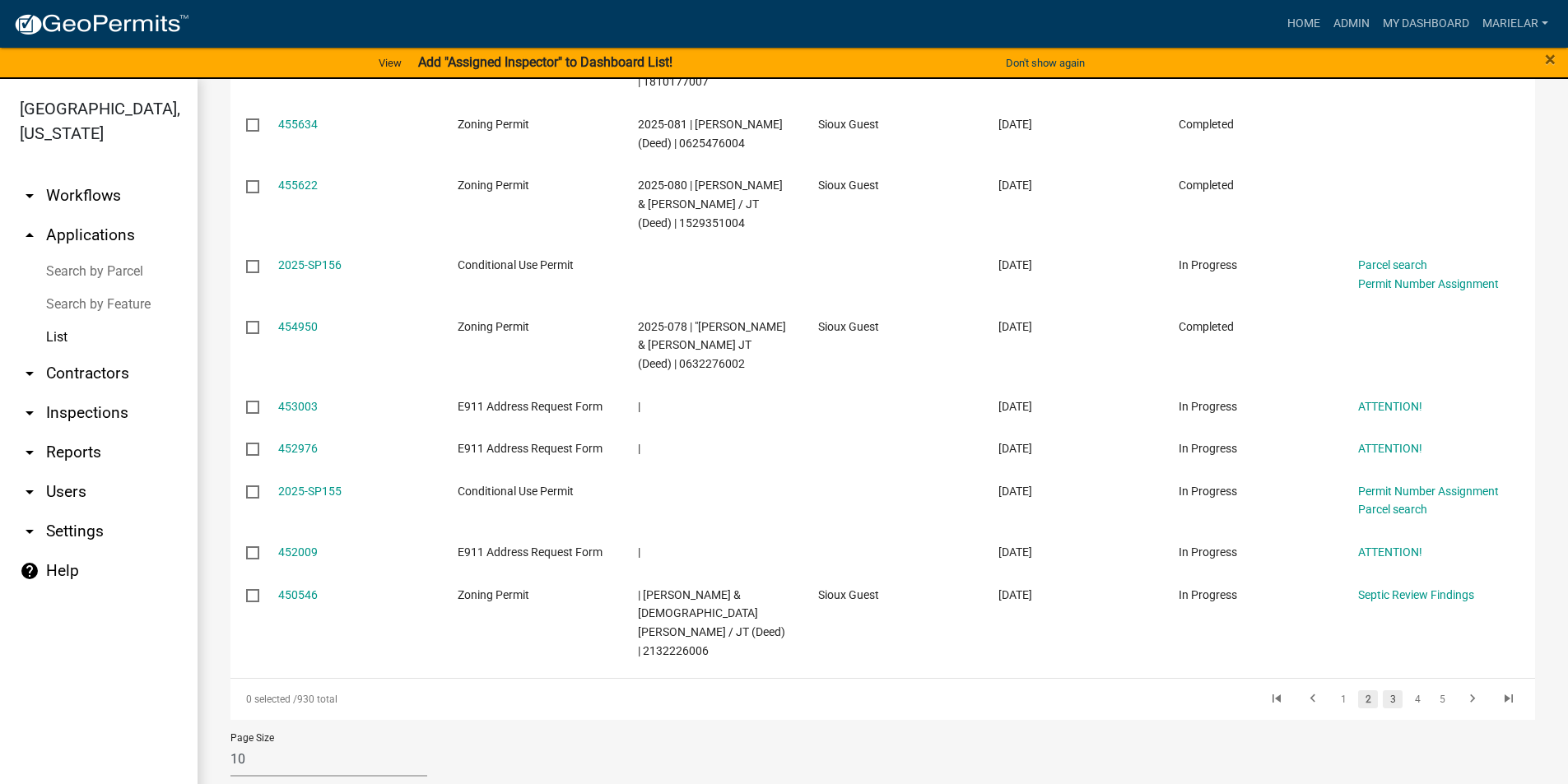
click at [1382, 690] on link "3" at bounding box center [1392, 698] width 20 height 18
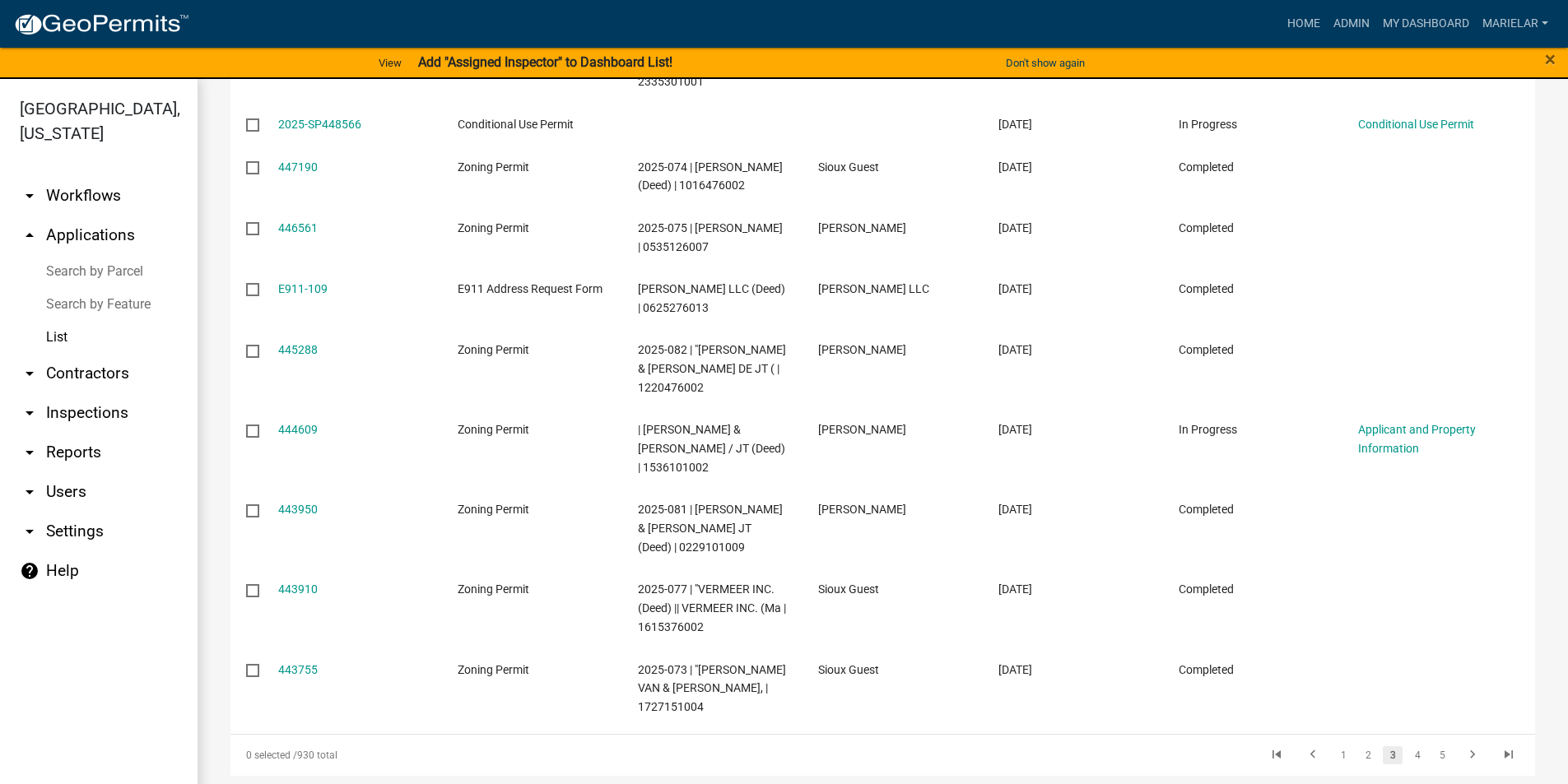
scroll to position [444, 0]
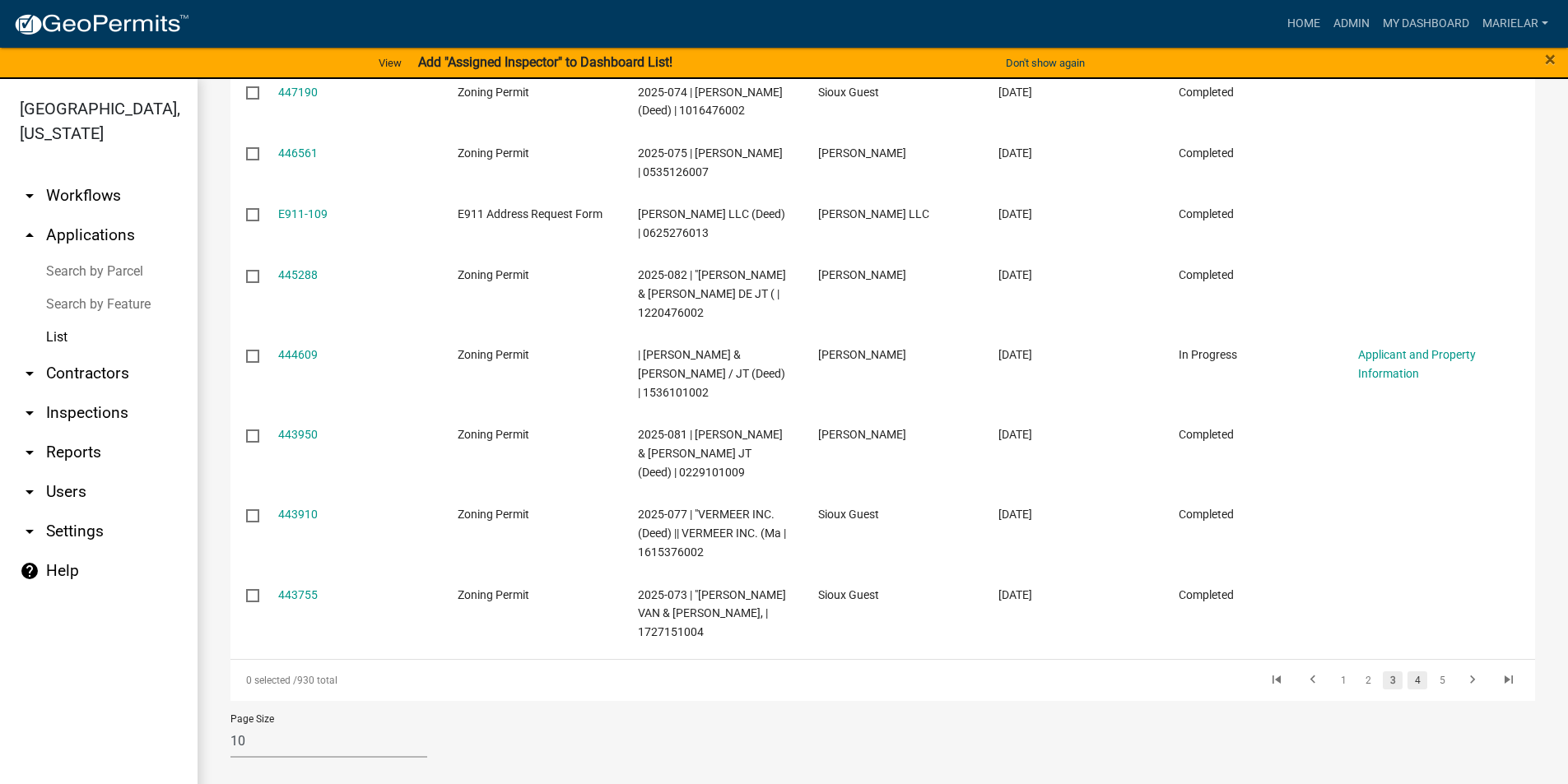
click at [1407, 678] on link "4" at bounding box center [1416, 680] width 20 height 18
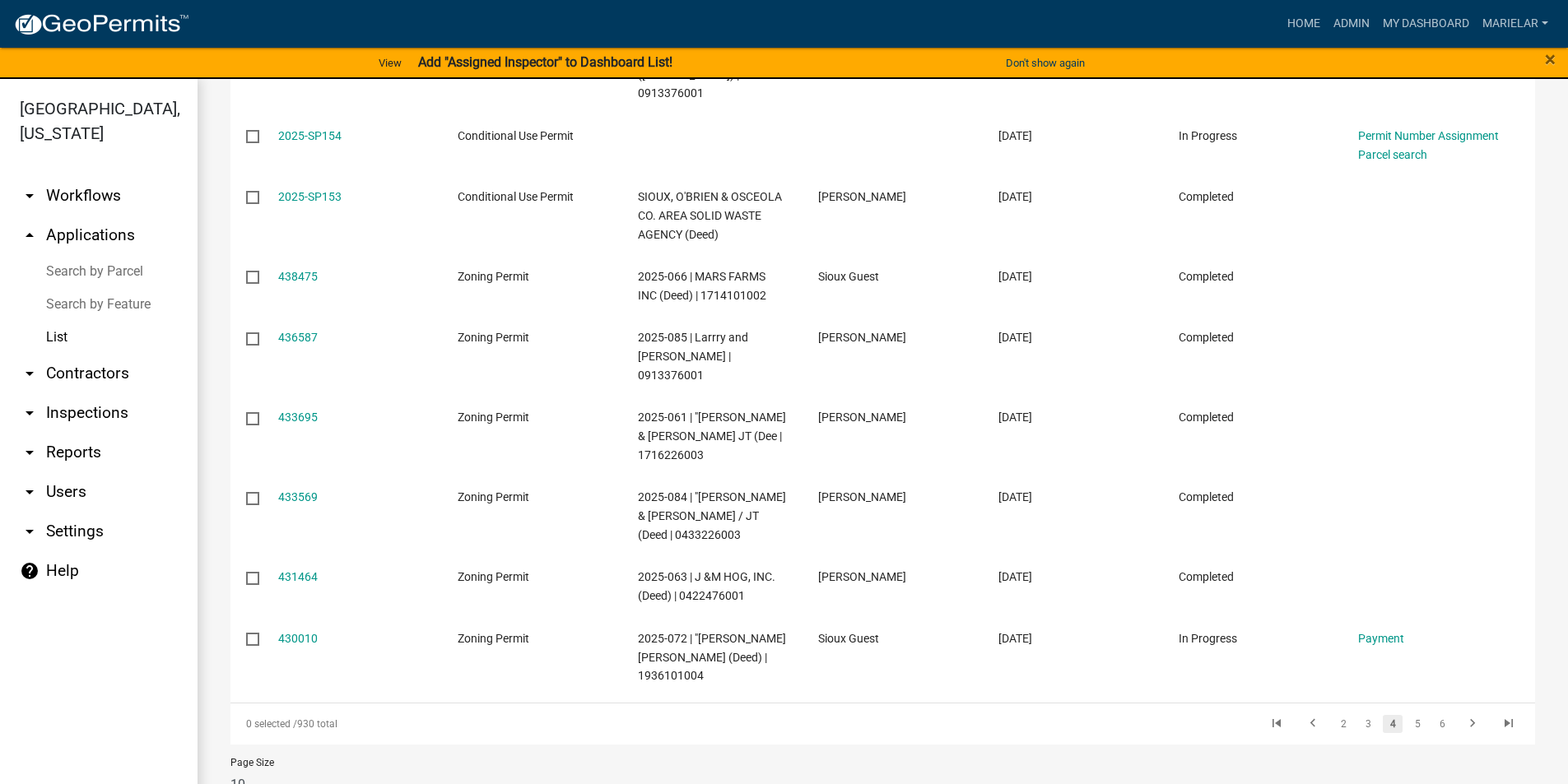
scroll to position [463, 0]
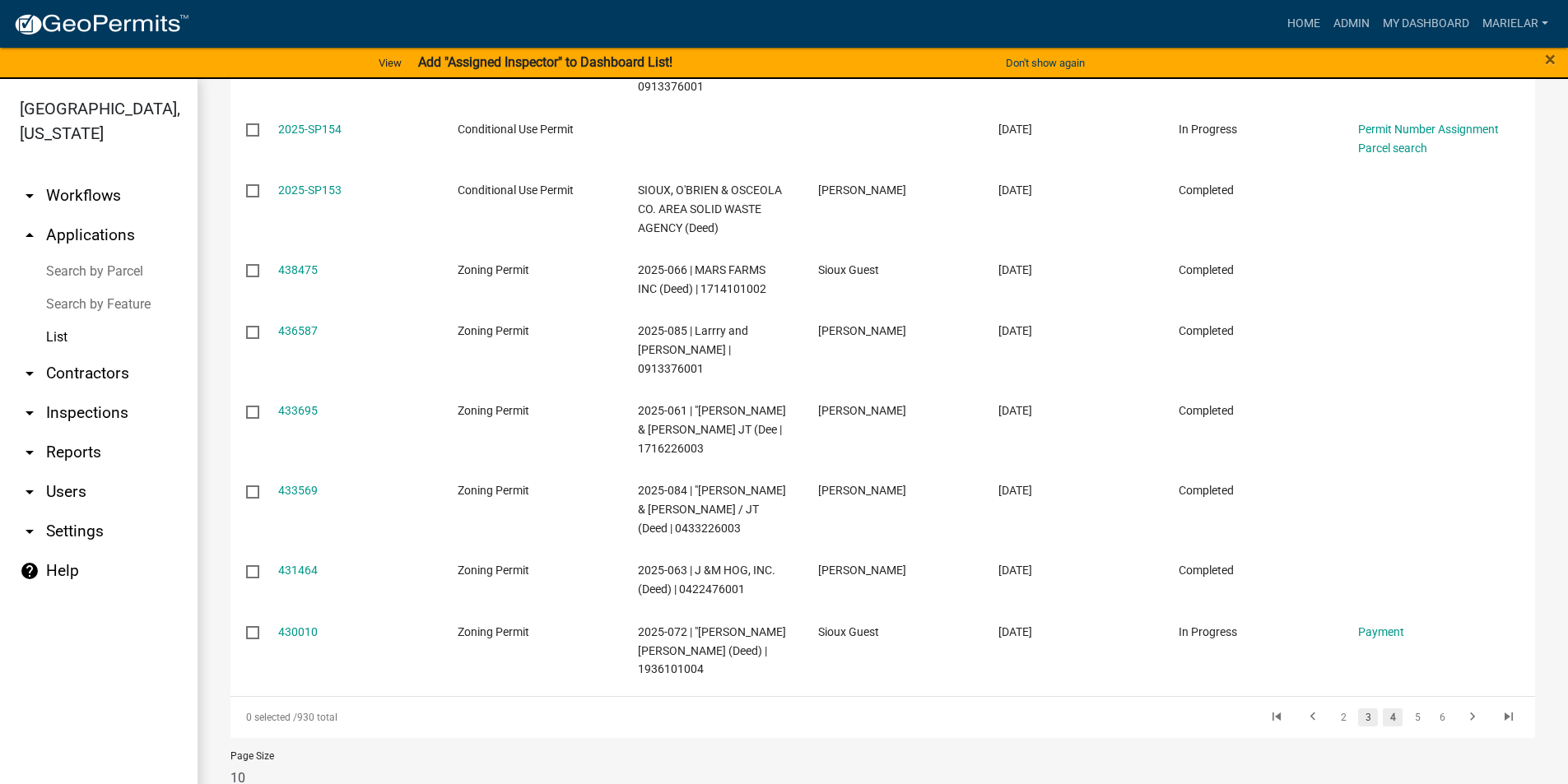
click at [1358, 708] on link "3" at bounding box center [1367, 716] width 20 height 18
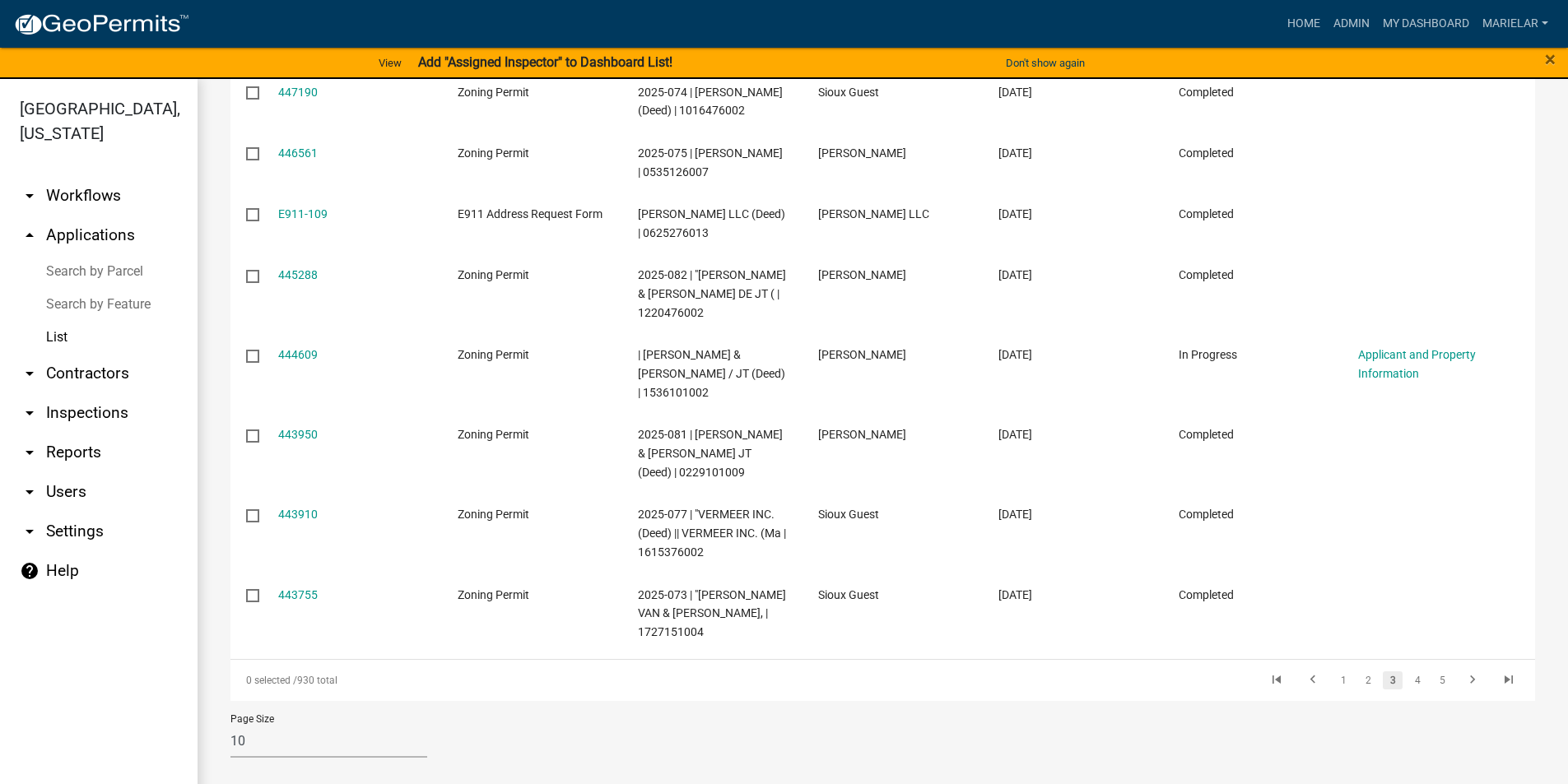
scroll to position [444, 0]
click at [1358, 682] on link "2" at bounding box center [1367, 680] width 20 height 18
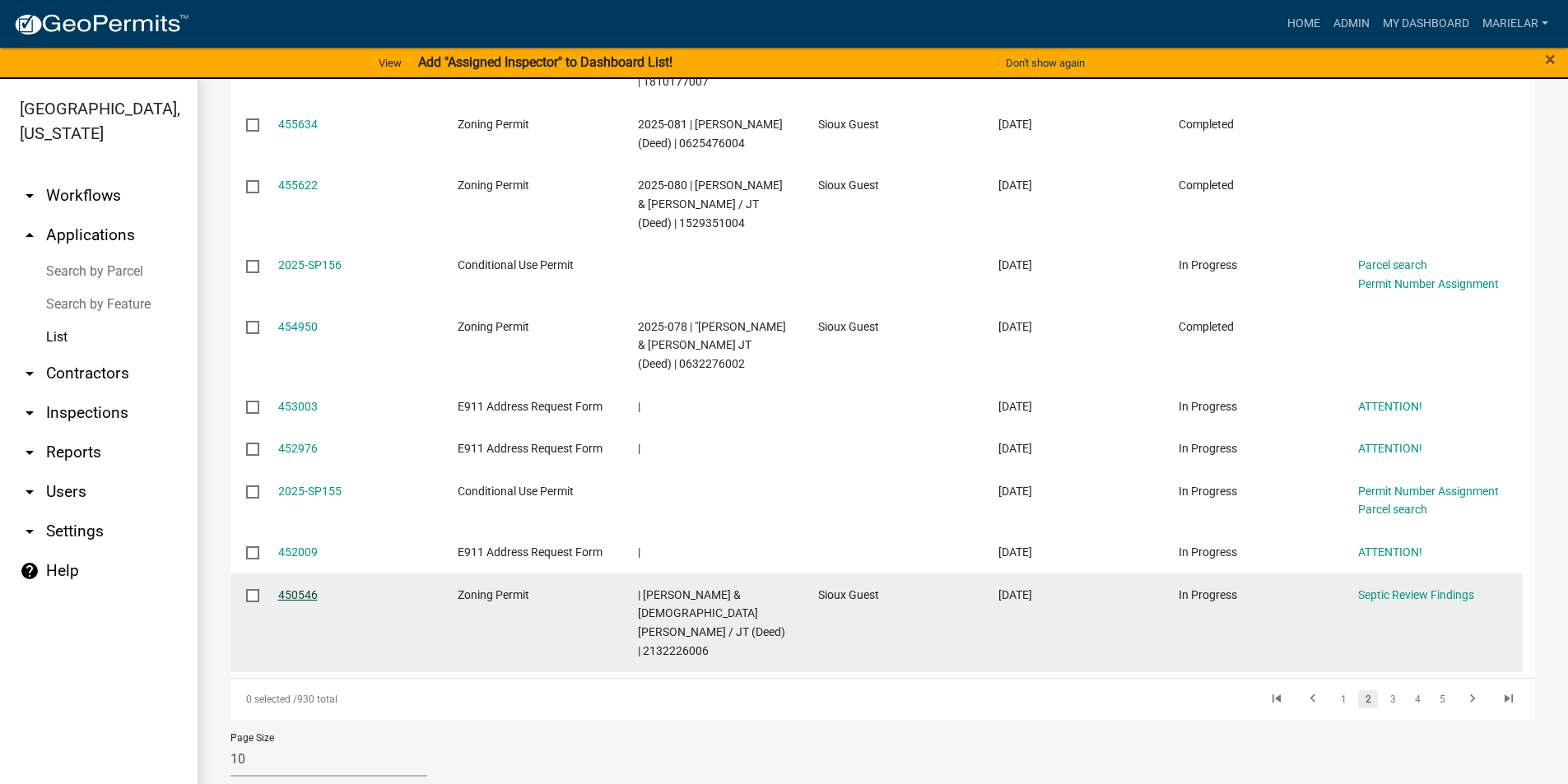
click at [294, 601] on link "450546" at bounding box center [298, 595] width 40 height 13
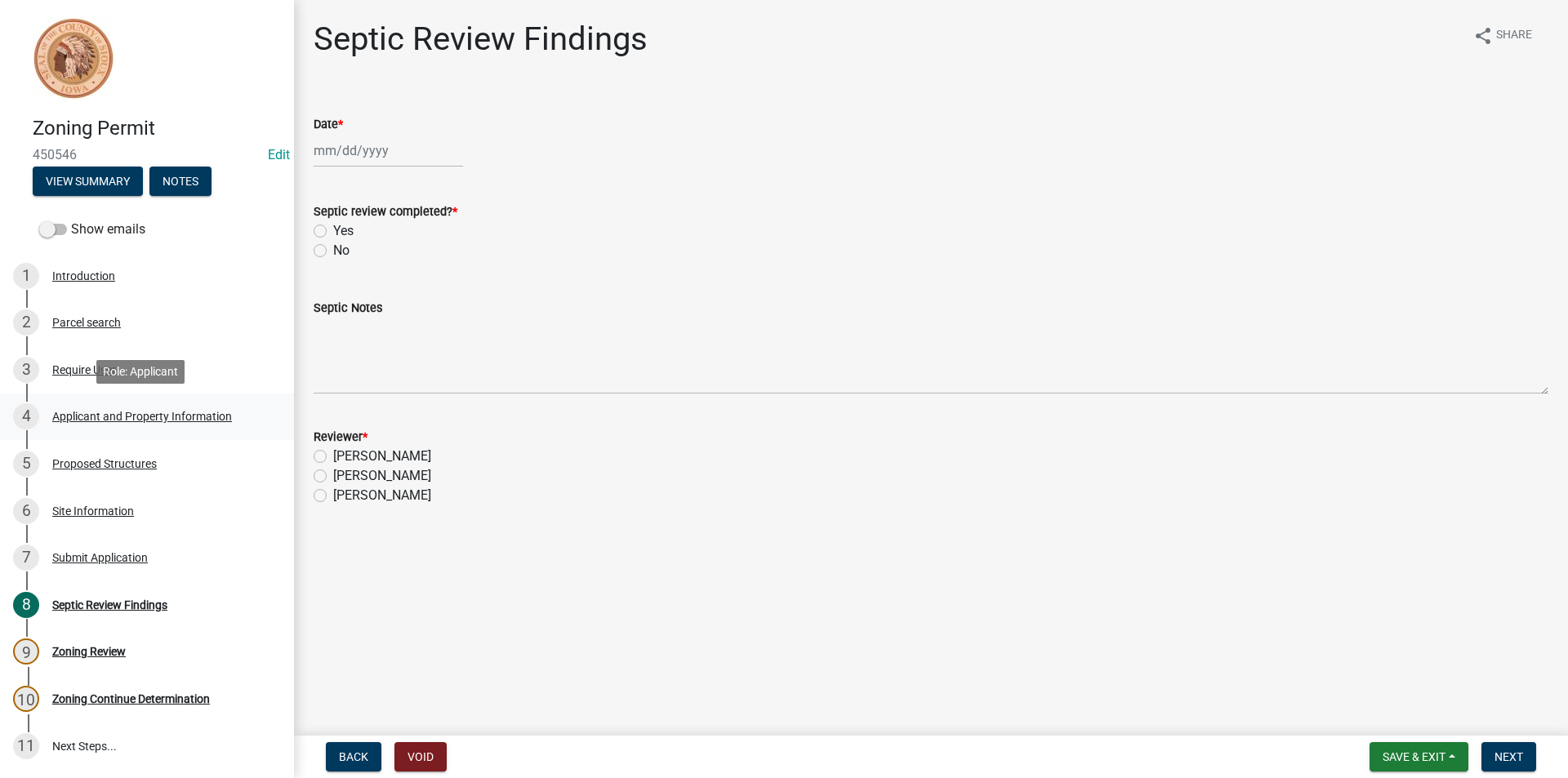
click at [149, 417] on div "Applicant and Property Information" at bounding box center [142, 417] width 179 height 11
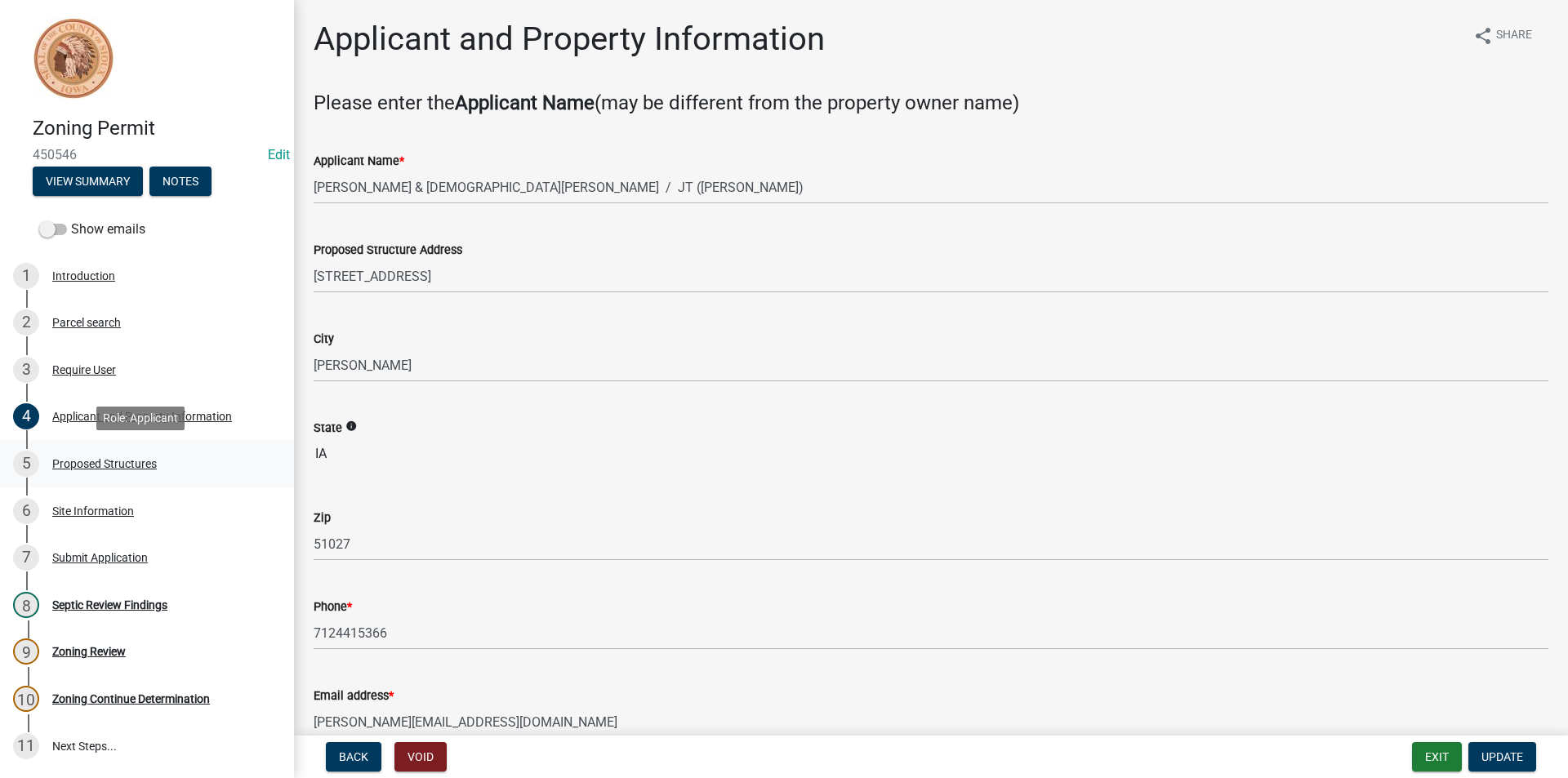
click at [148, 463] on div "Proposed Structures" at bounding box center [105, 463] width 105 height 11
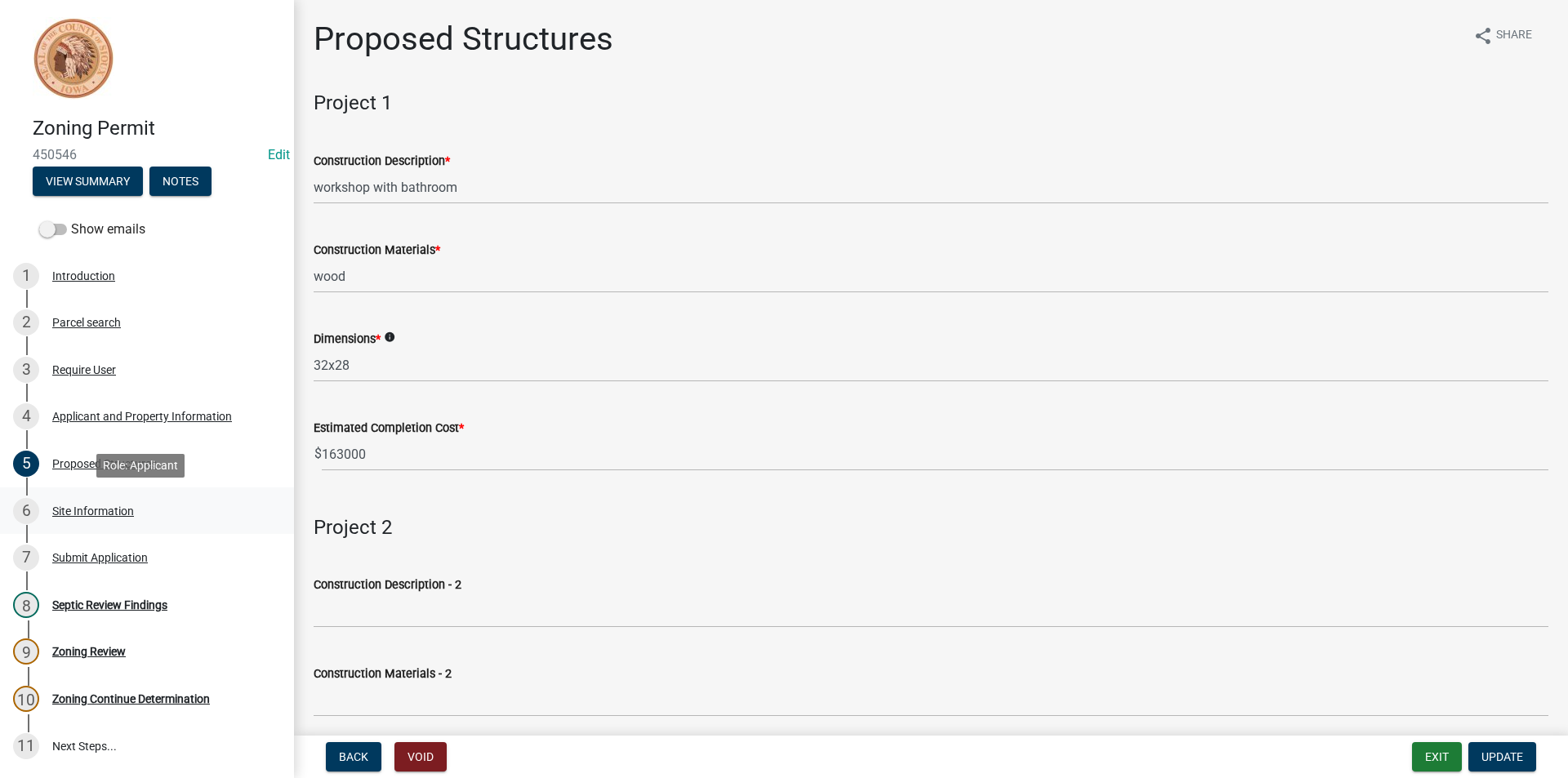
click at [93, 513] on div "Site Information" at bounding box center [93, 511] width 81 height 11
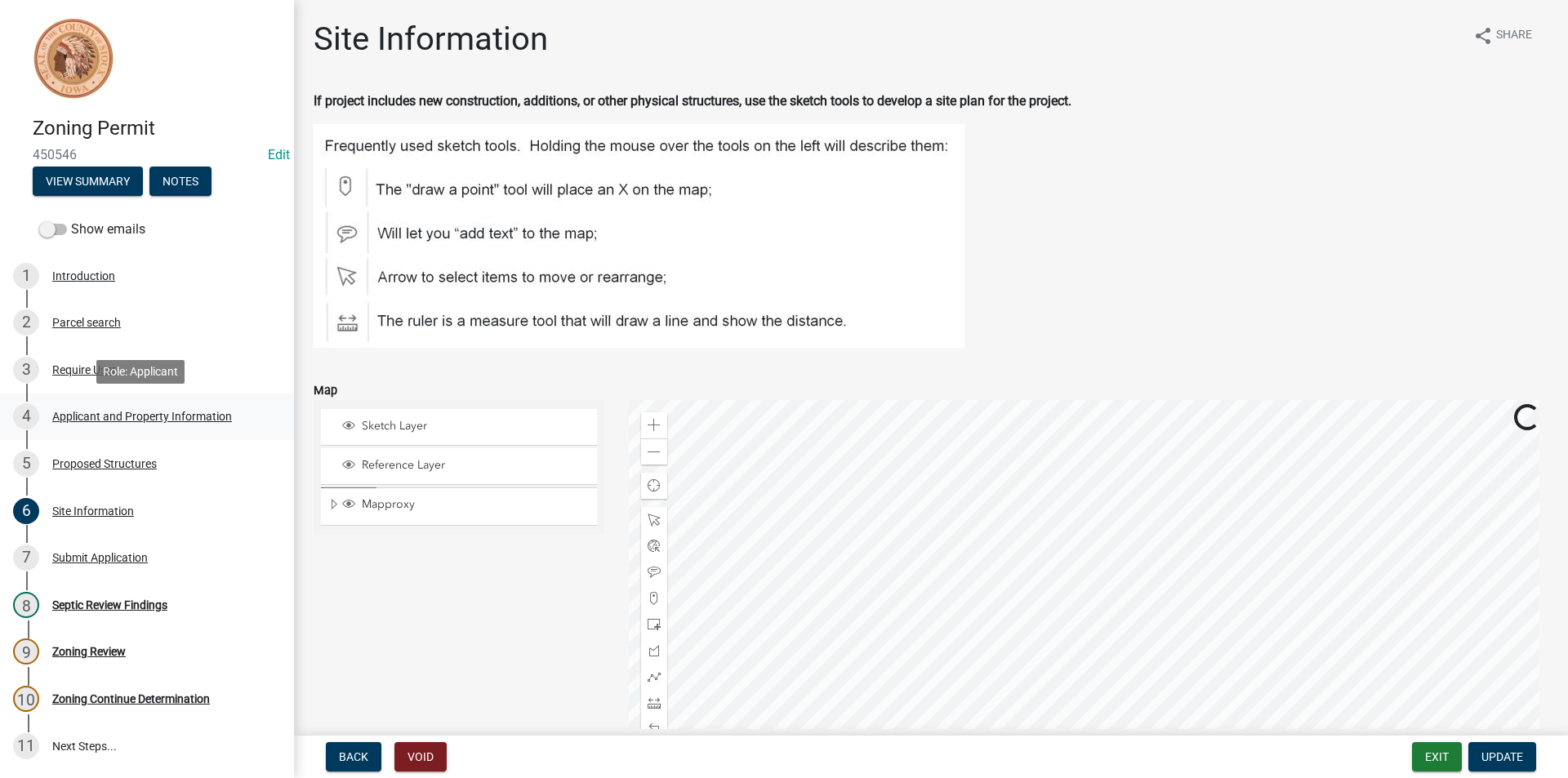
click at [172, 422] on div "Applicant and Property Information" at bounding box center [142, 417] width 179 height 11
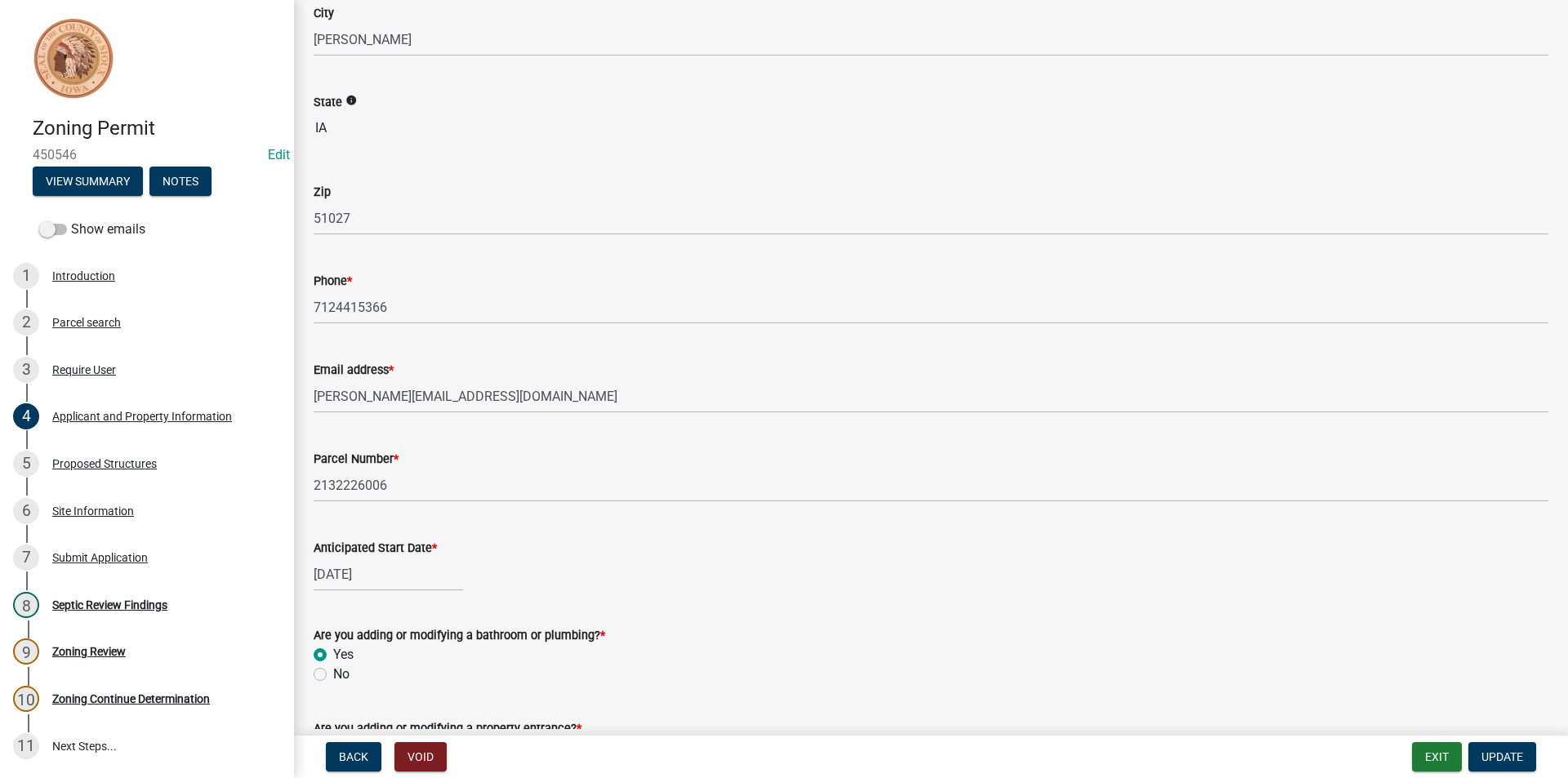
scroll to position [327, 0]
